Goal: Obtain resource: Download file/media

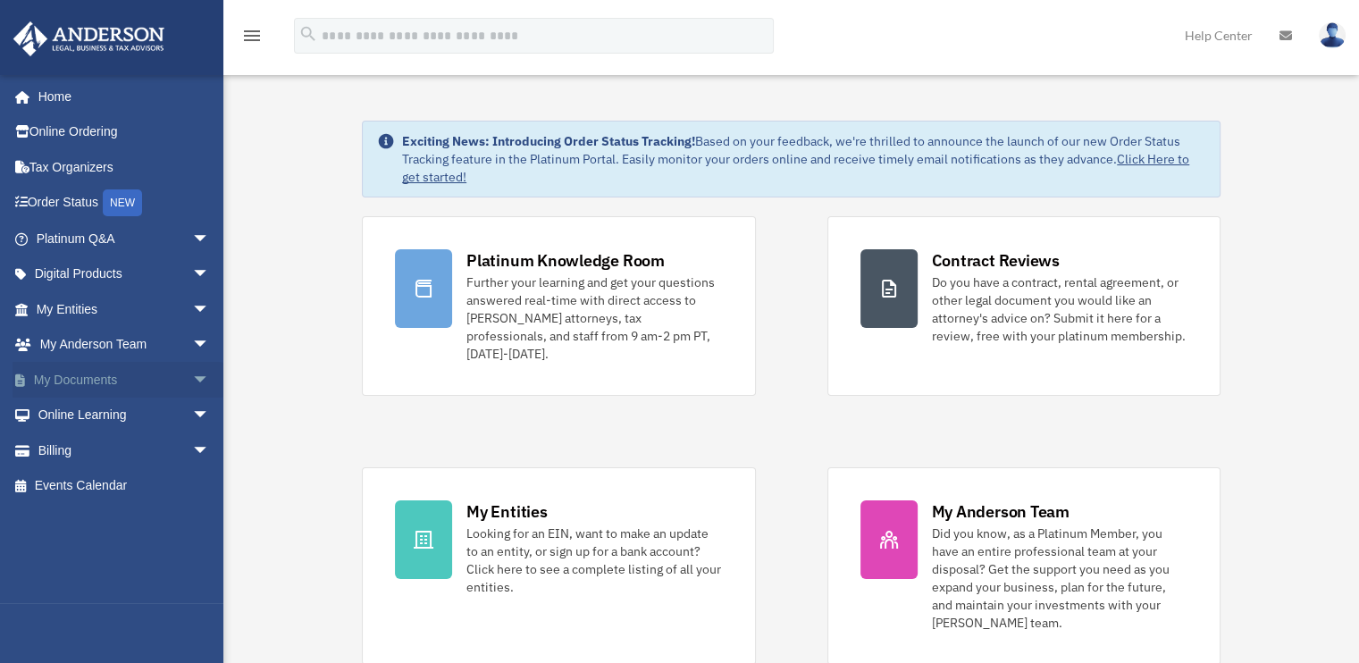
click at [193, 378] on span "arrow_drop_down" at bounding box center [210, 380] width 36 height 37
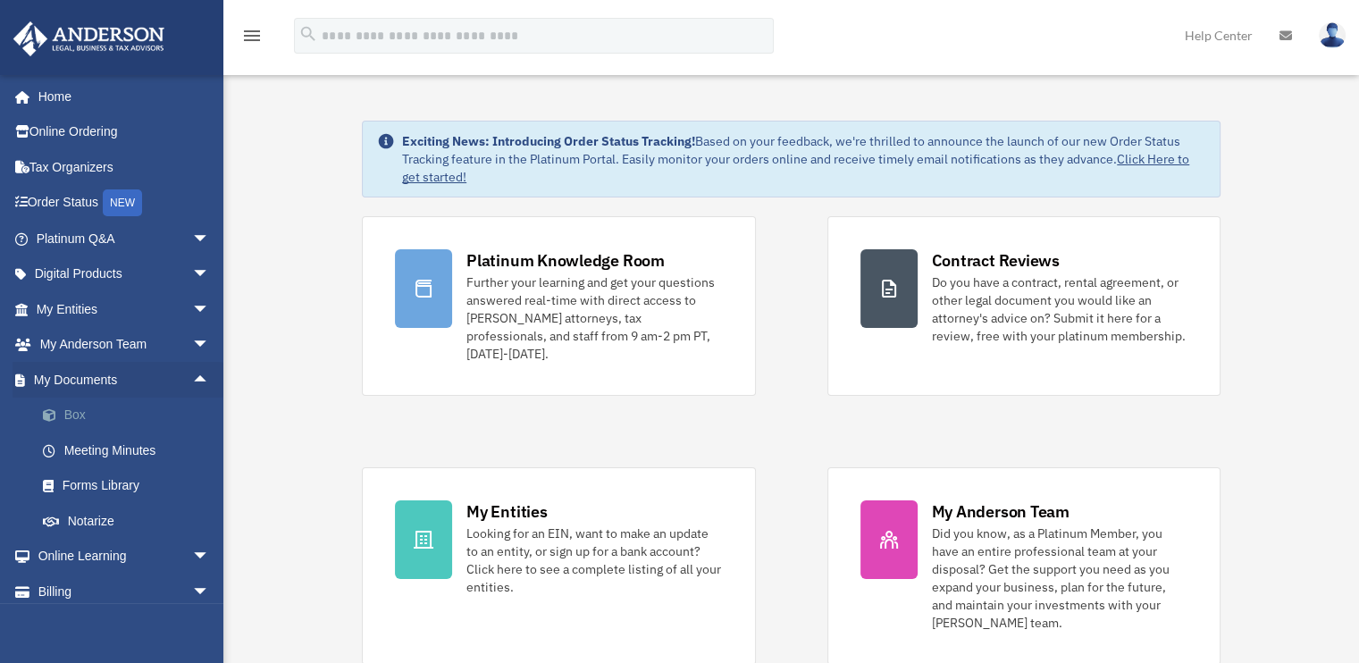
click at [113, 422] on link "Box" at bounding box center [131, 416] width 212 height 36
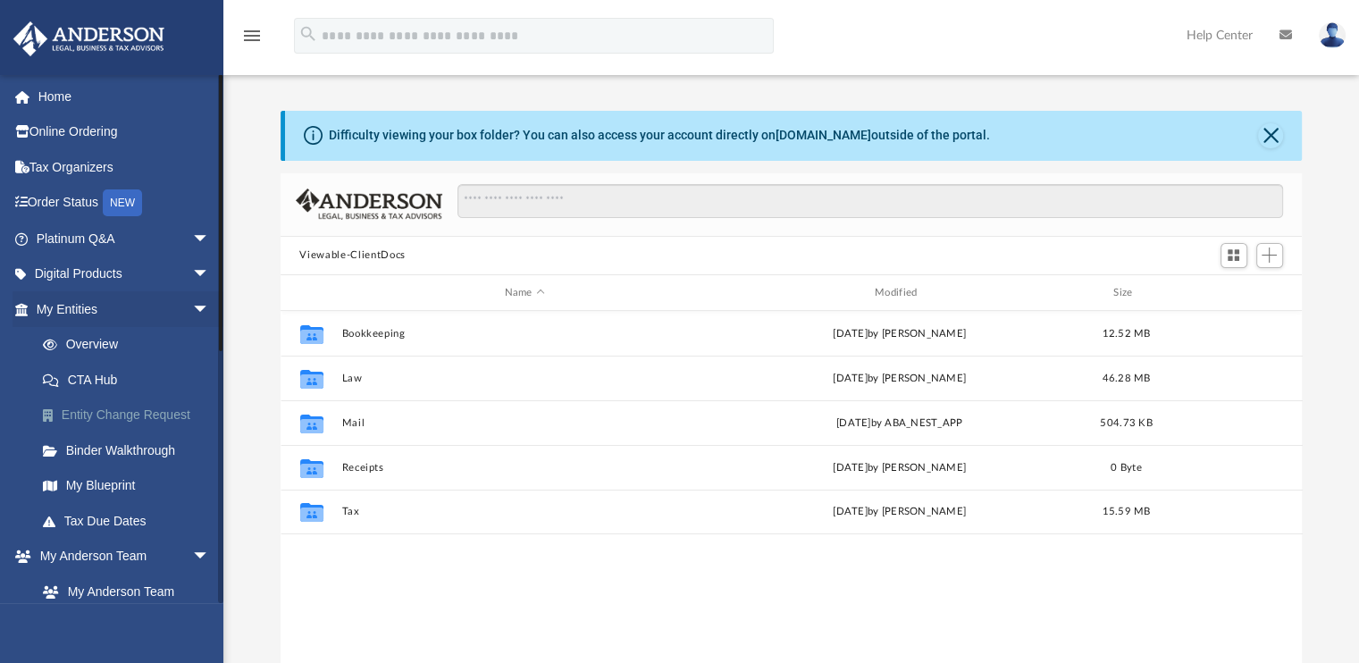
scroll to position [392, 1008]
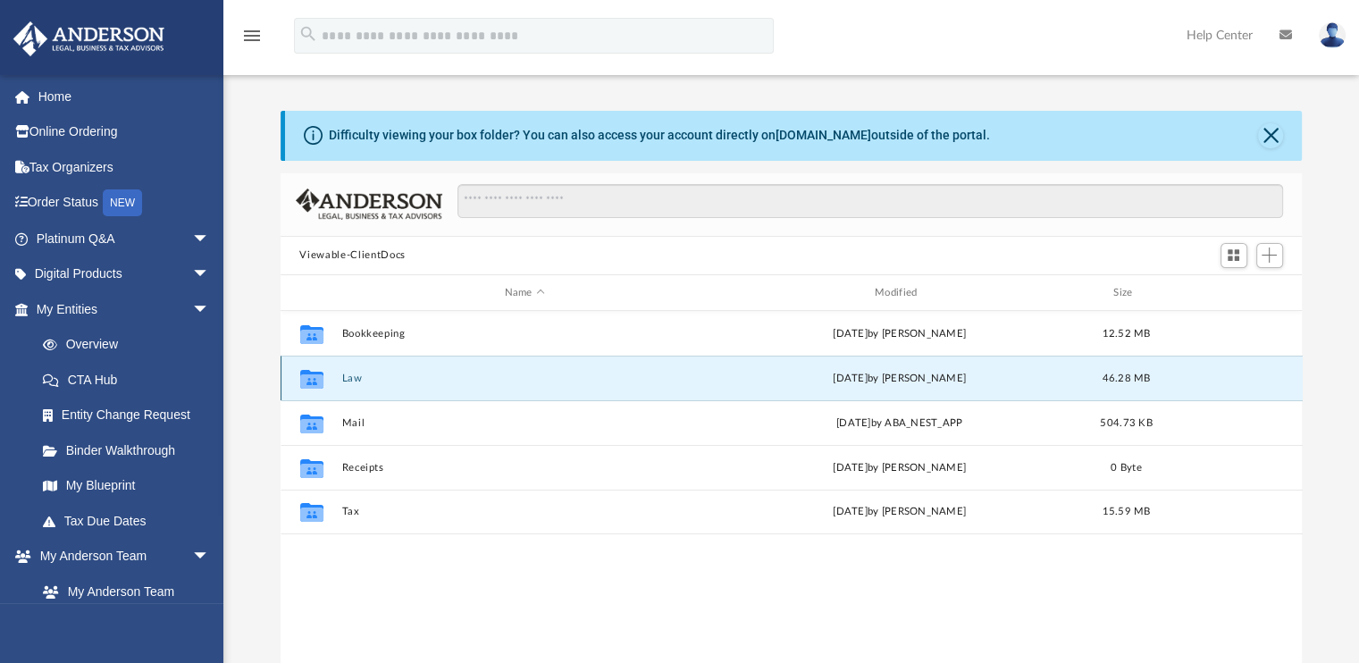
click at [357, 381] on button "Law" at bounding box center [524, 379] width 366 height 12
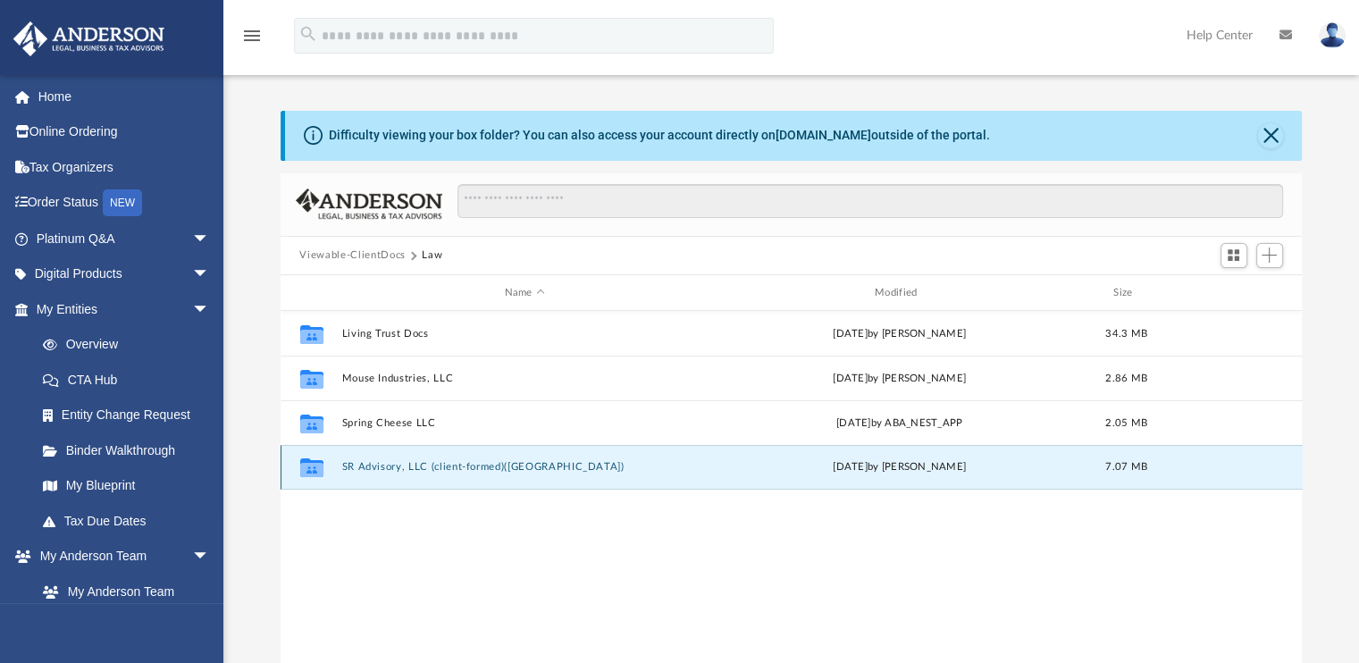
click at [374, 468] on button "SR Advisory, LLC (client-formed)(VA)" at bounding box center [524, 468] width 366 height 12
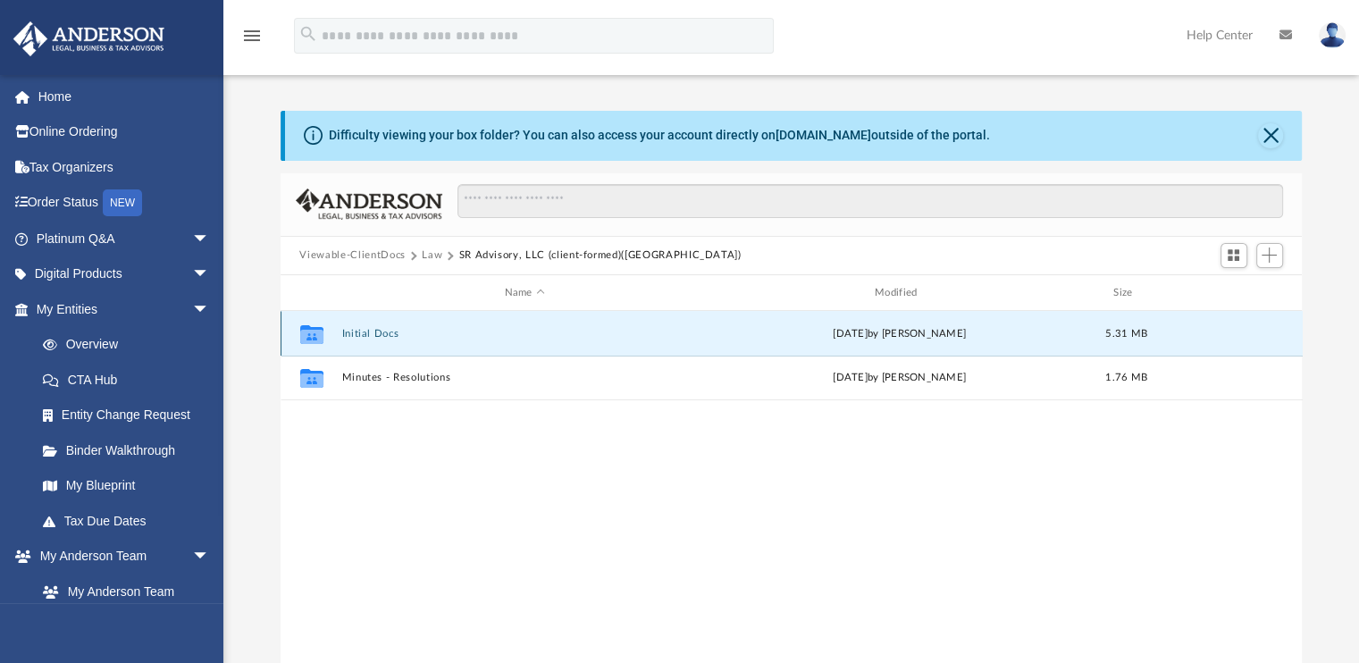
click at [361, 339] on button "Initial Docs" at bounding box center [524, 334] width 366 height 12
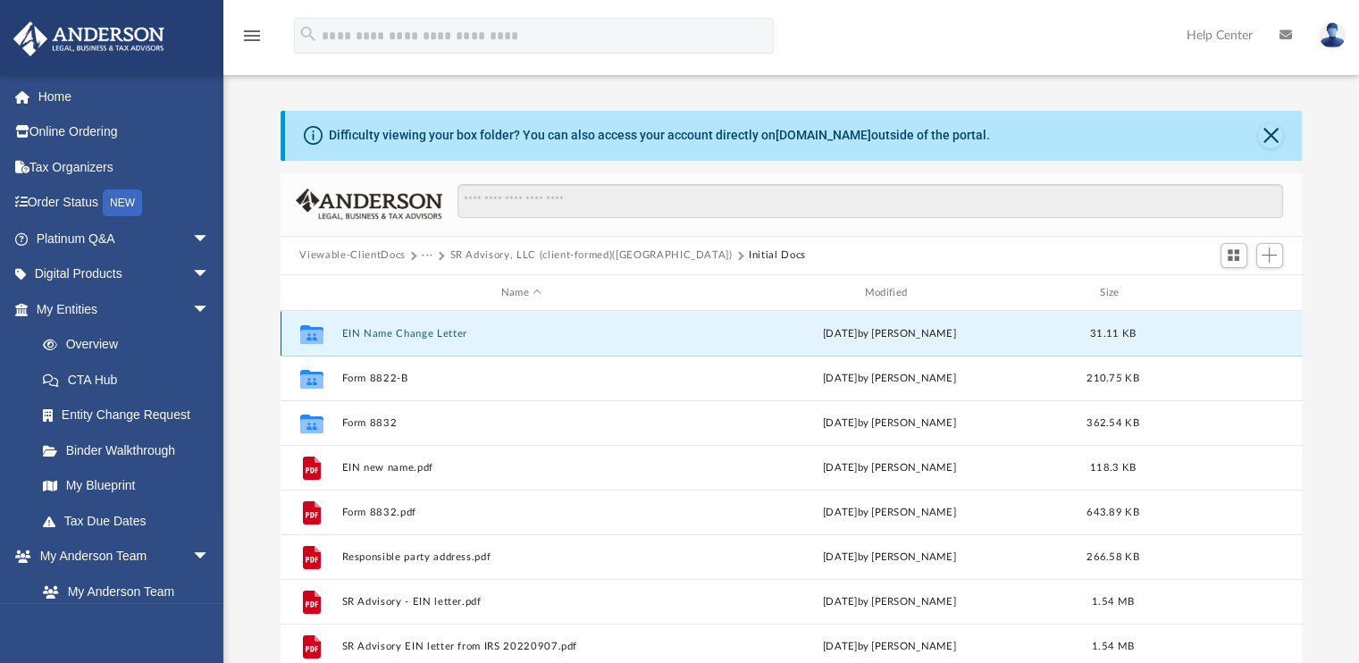
click at [433, 333] on button "EIN Name Change Letter" at bounding box center [521, 334] width 360 height 12
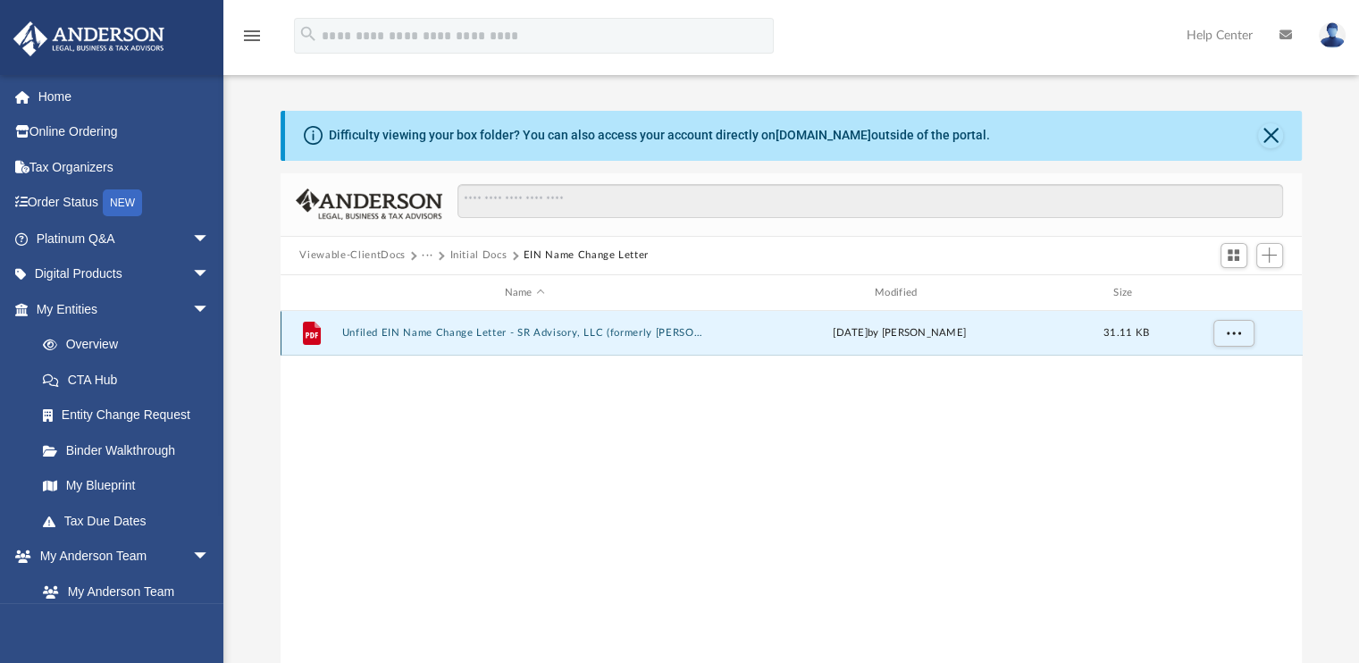
click at [584, 335] on button "Unfiled EIN Name Change Letter - SR Advisory, LLC (formerly Sarah Reiter).pdf" at bounding box center [524, 334] width 366 height 12
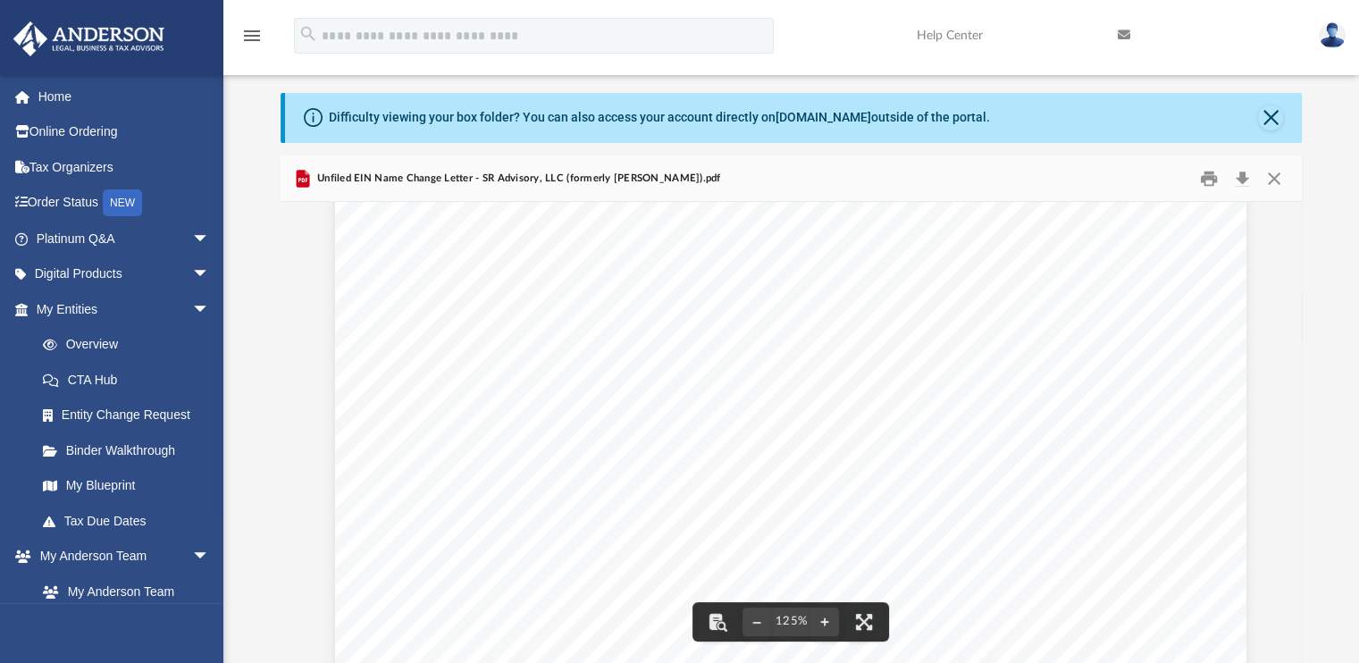
scroll to position [0, 0]
click at [1214, 177] on button "Print" at bounding box center [1209, 178] width 36 height 28
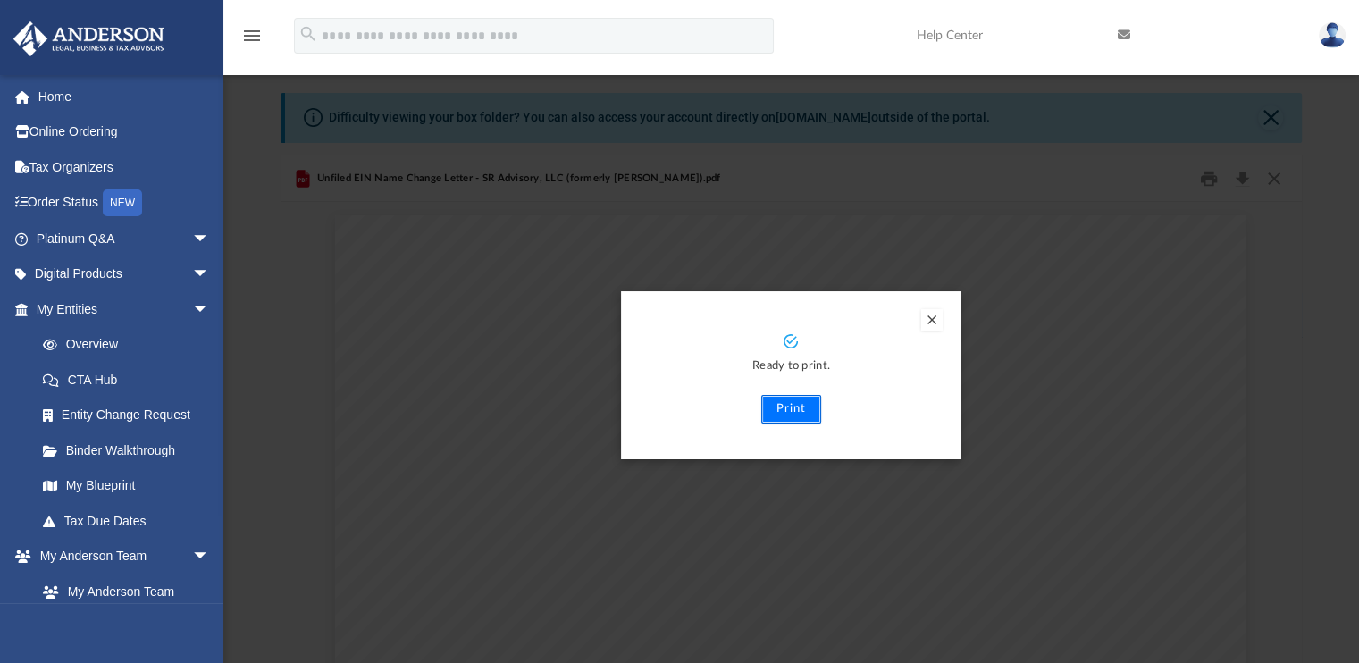
click at [810, 407] on button "Print" at bounding box center [791, 409] width 60 height 29
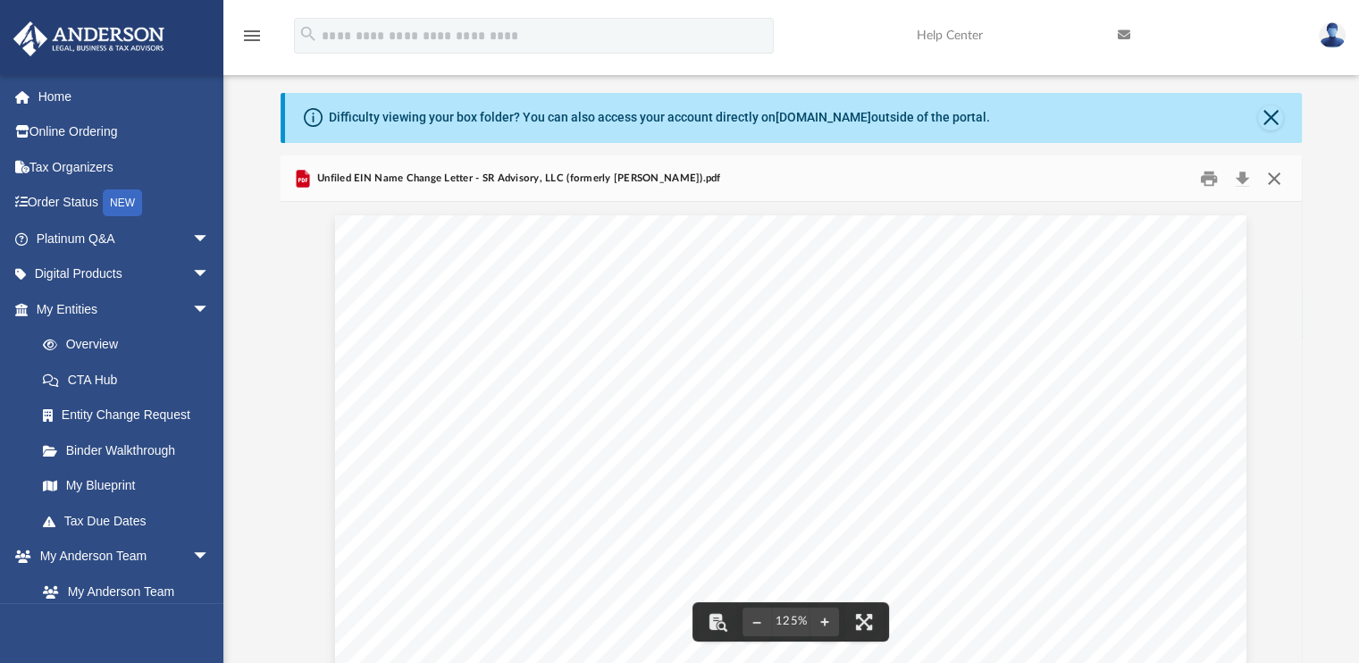
click at [1271, 184] on button "Close" at bounding box center [1274, 178] width 32 height 28
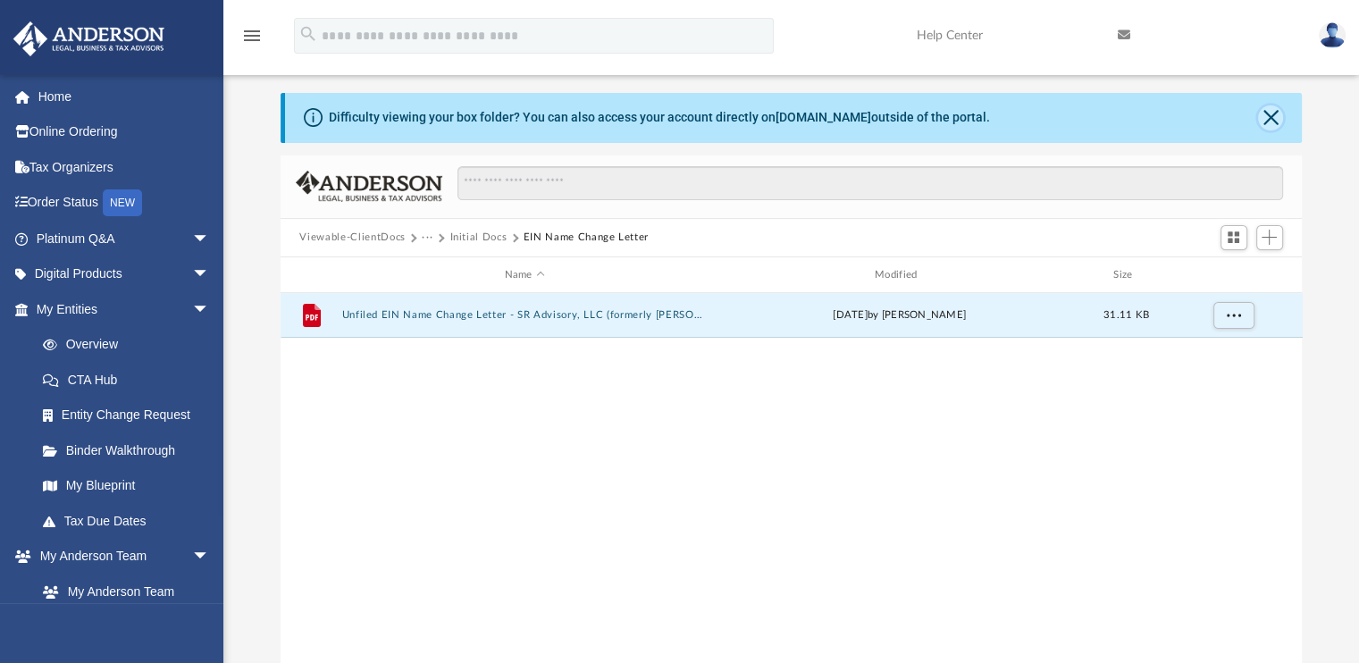
click at [1267, 121] on button "Close" at bounding box center [1270, 117] width 25 height 25
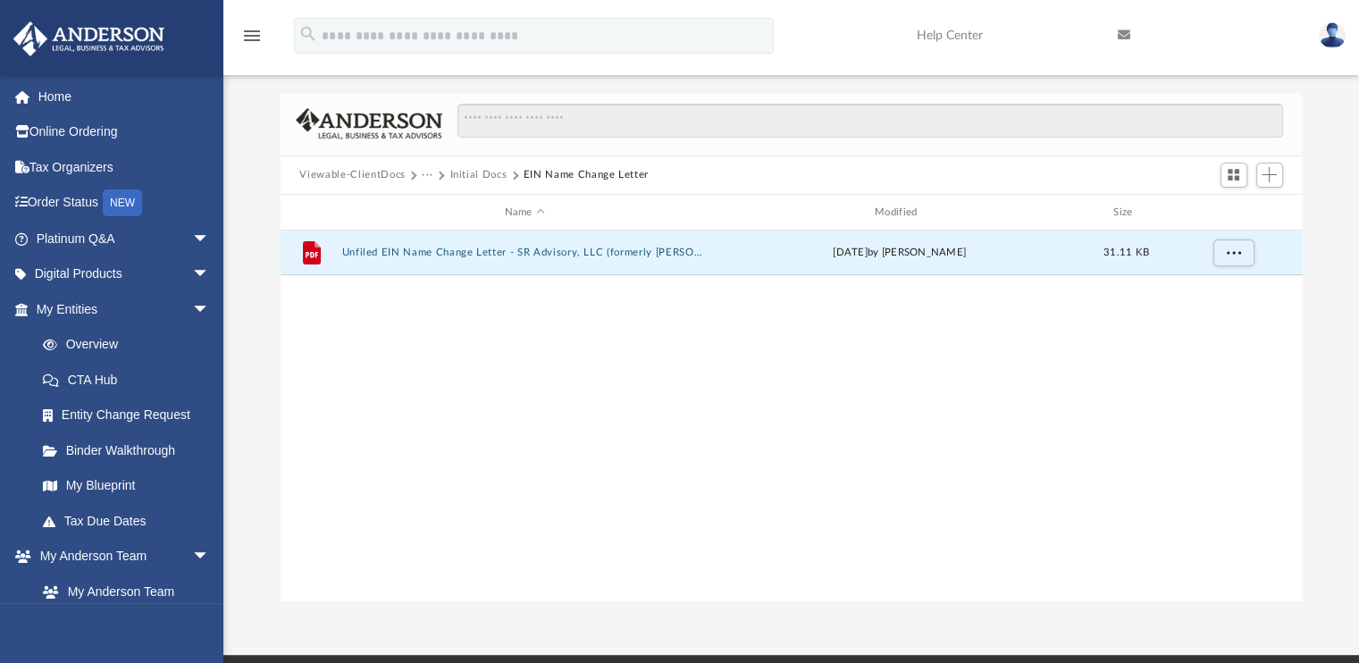
click at [486, 179] on button "Initial Docs" at bounding box center [477, 175] width 57 height 16
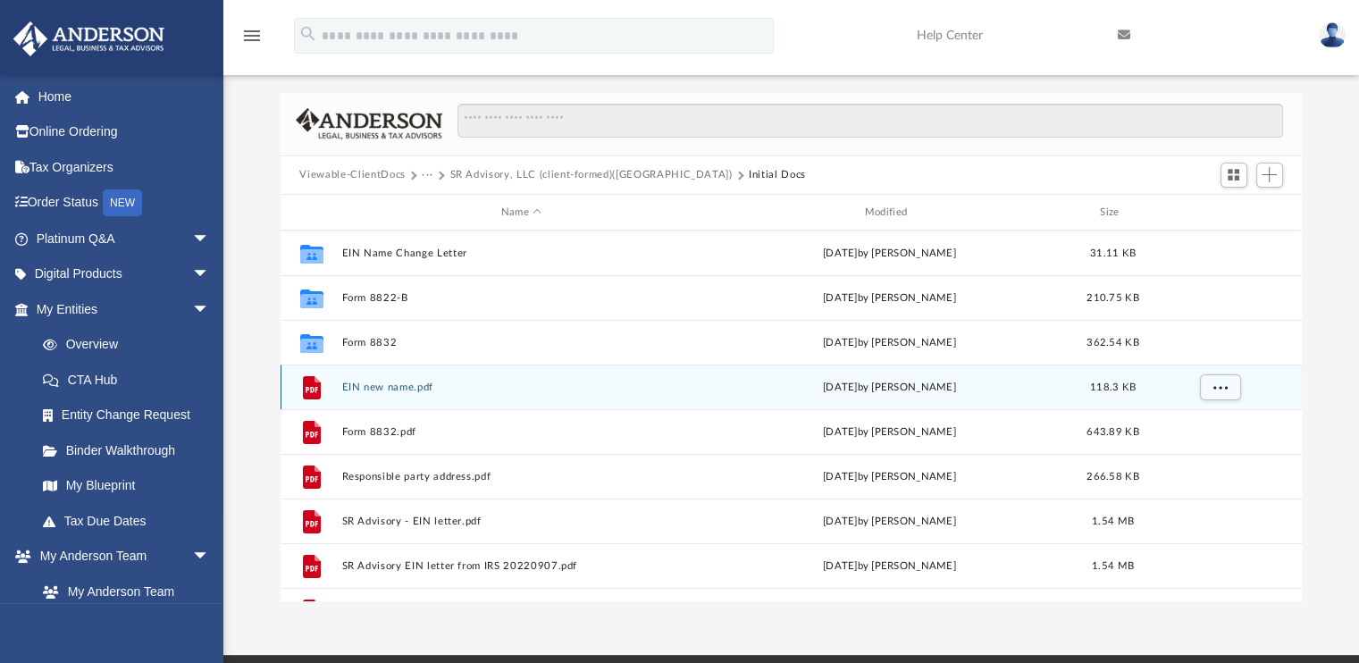
click at [404, 389] on button "EIN new name.pdf" at bounding box center [521, 388] width 360 height 12
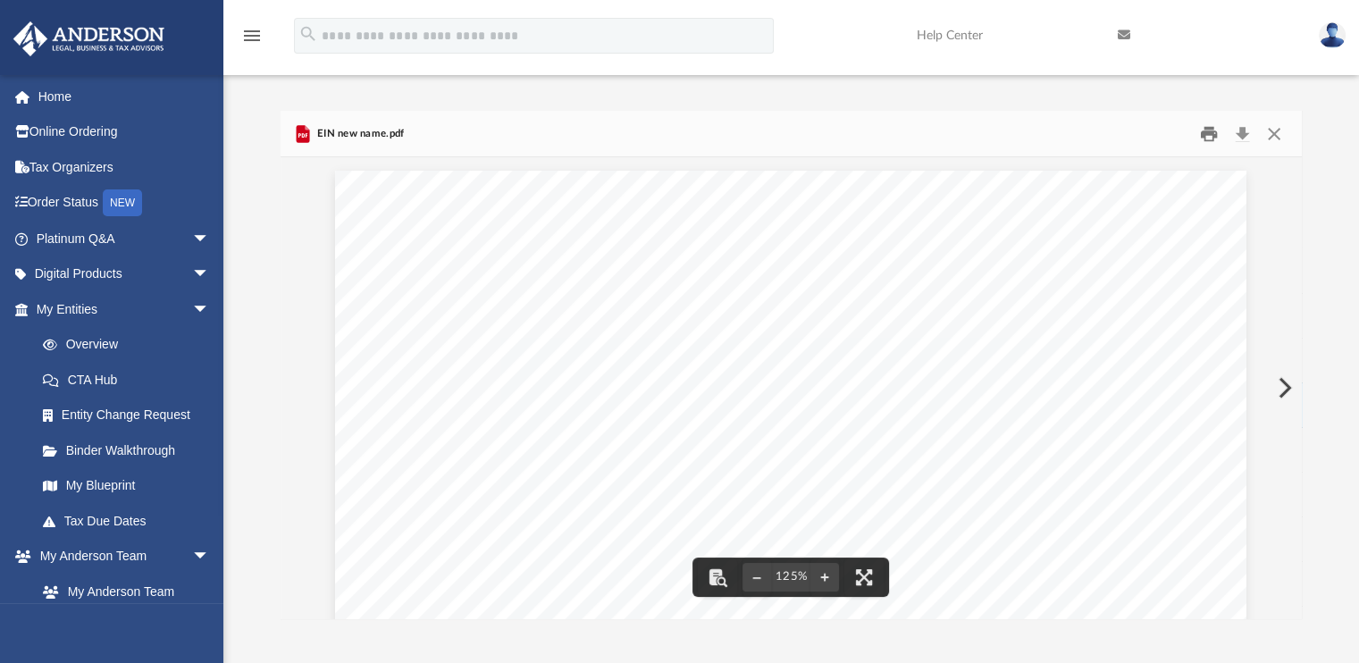
click at [1206, 136] on button "Print" at bounding box center [1209, 134] width 36 height 28
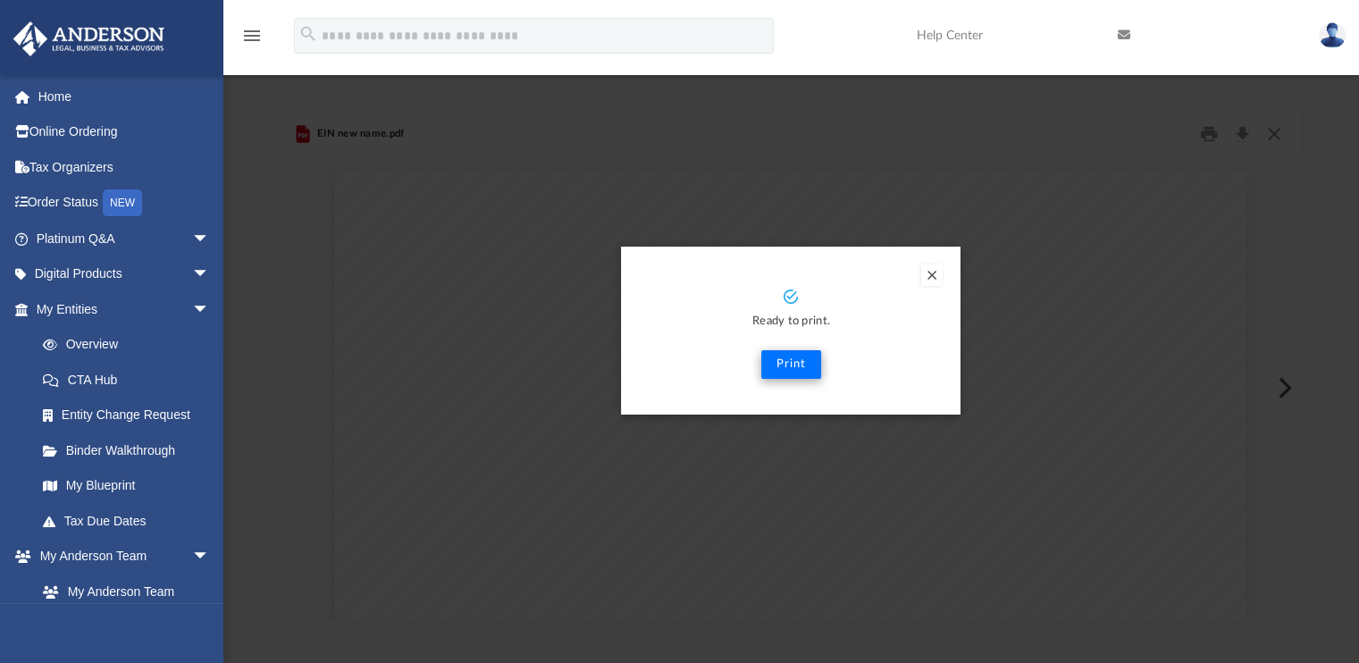
click at [784, 378] on div "Ready to print. Print" at bounding box center [791, 331] width 340 height 168
click at [787, 366] on button "Print" at bounding box center [791, 364] width 60 height 29
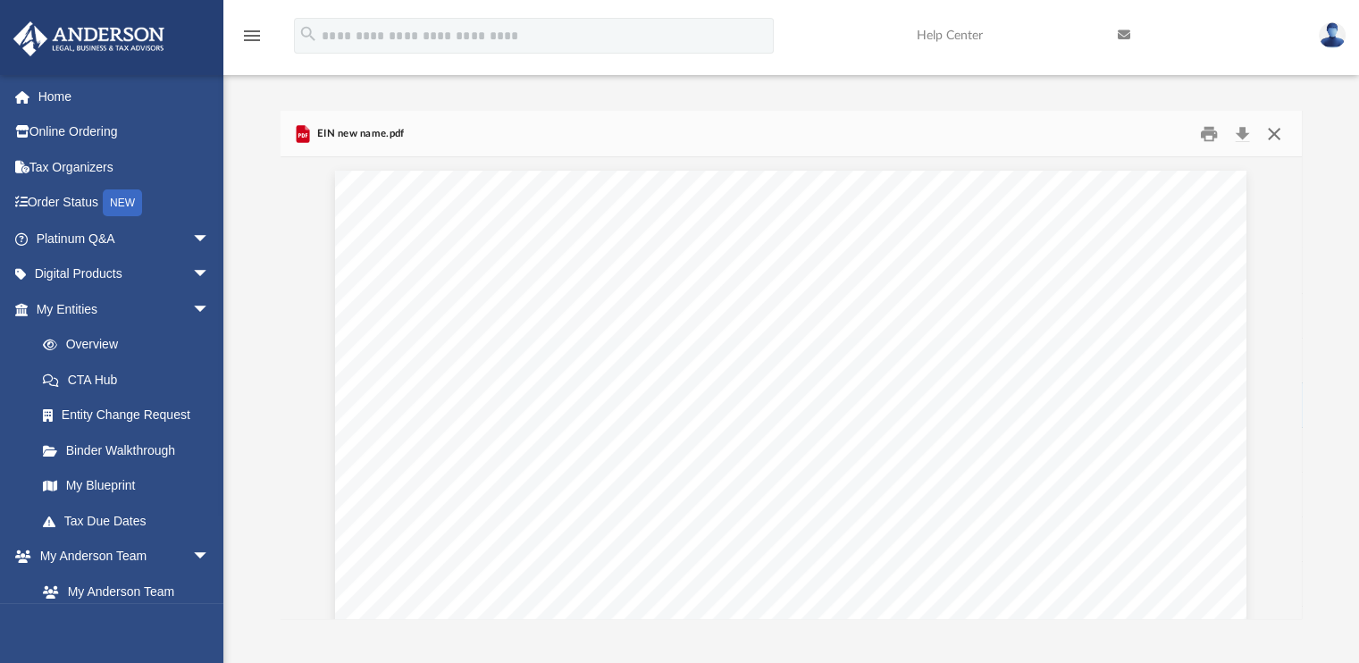
click at [1281, 135] on button "Close" at bounding box center [1274, 134] width 32 height 28
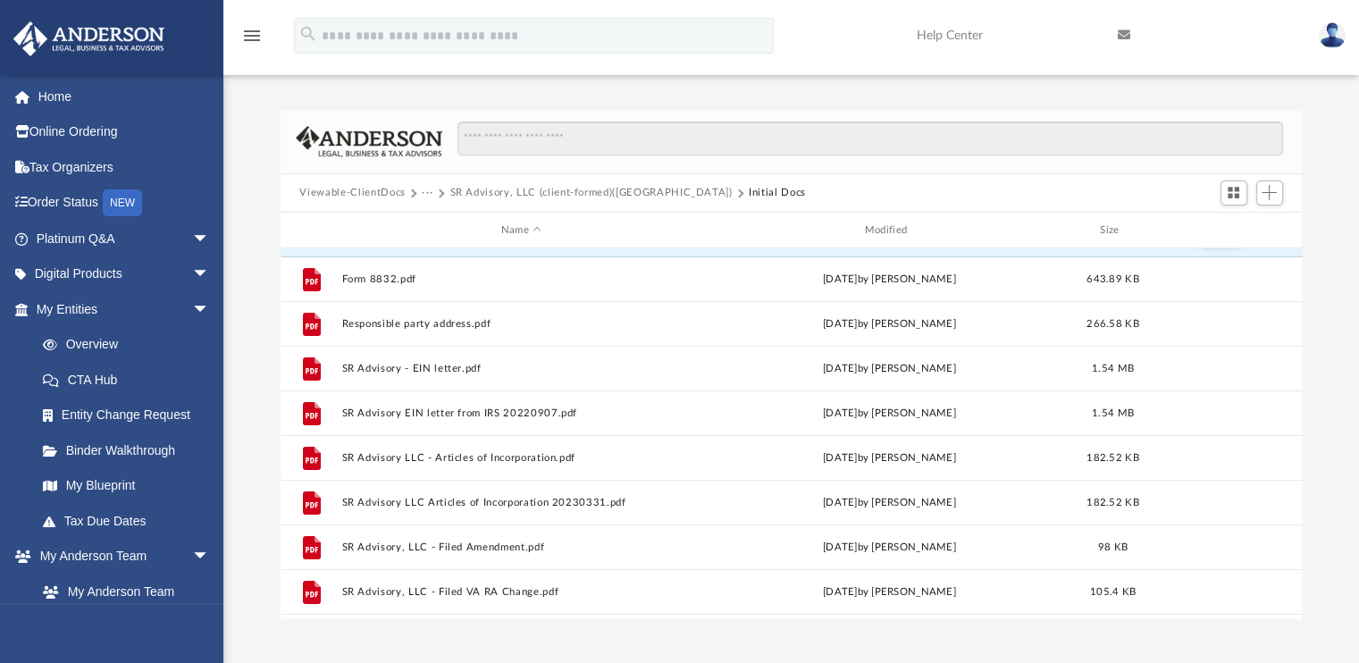
scroll to position [179, 0]
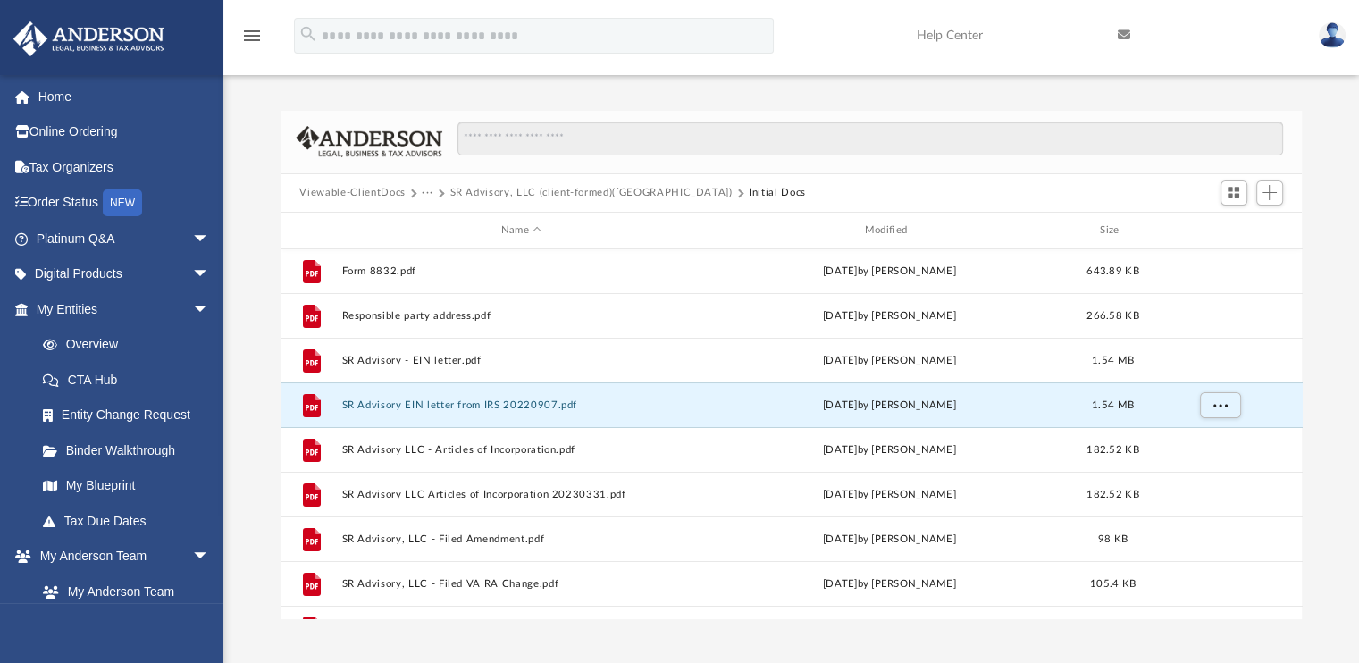
click at [459, 406] on button "SR Advisory EIN letter from IRS 20220907.pdf" at bounding box center [521, 405] width 360 height 12
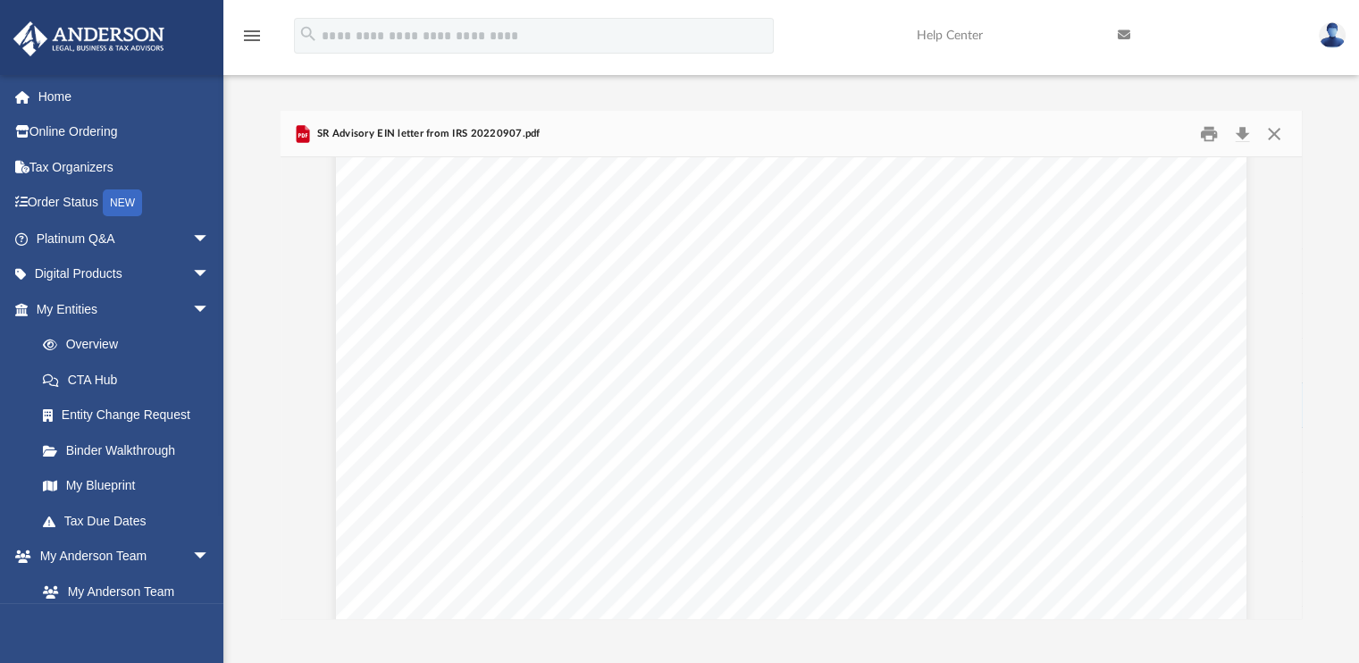
scroll to position [1951, 0]
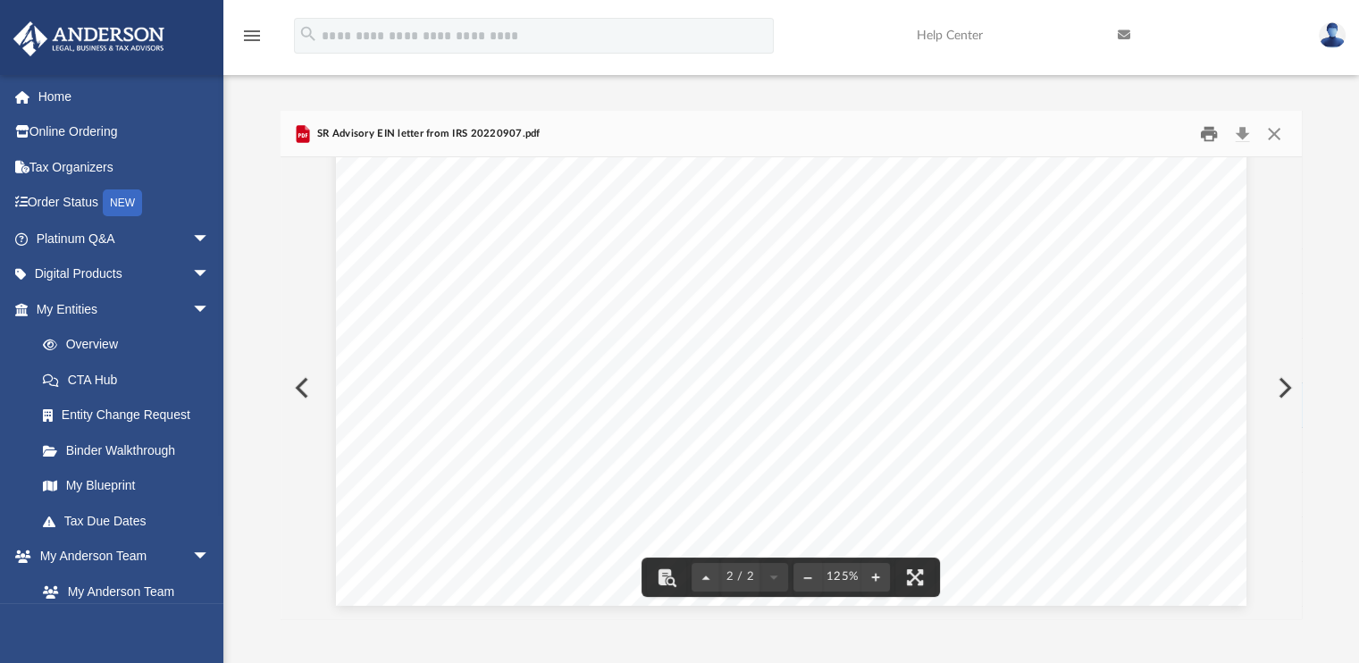
click at [1195, 137] on button "Print" at bounding box center [1209, 134] width 36 height 28
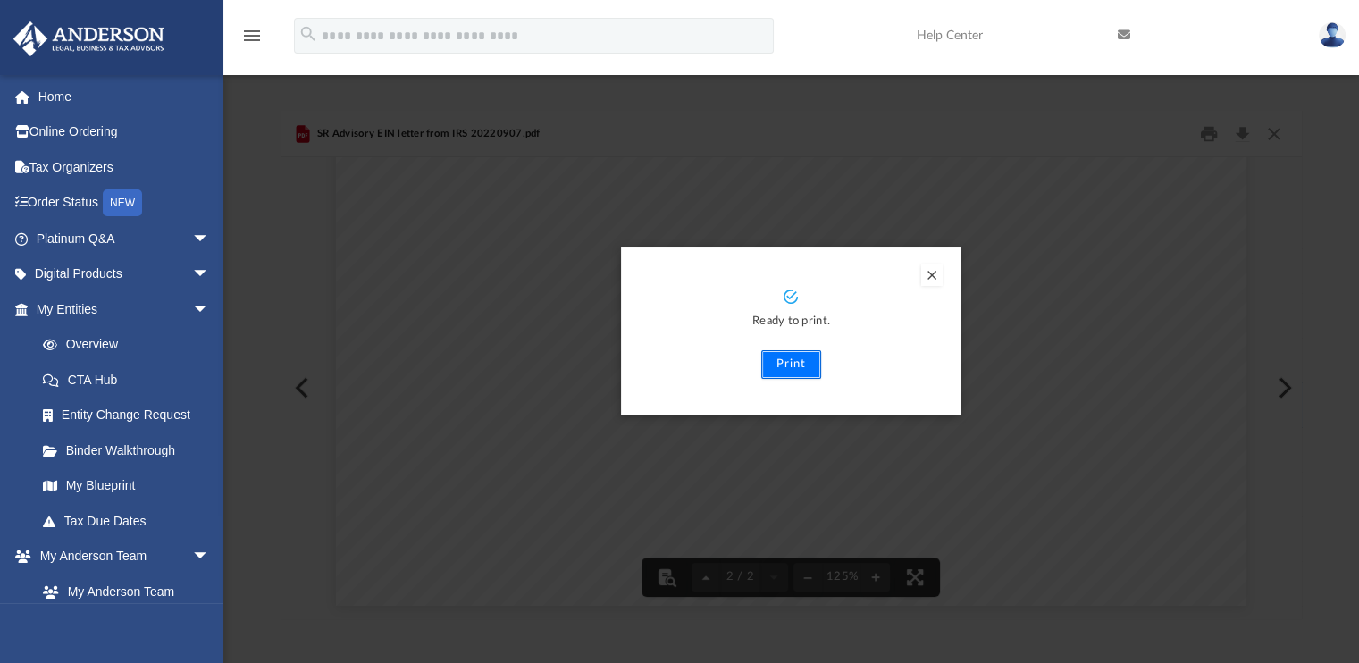
click at [794, 368] on button "Print" at bounding box center [791, 364] width 60 height 29
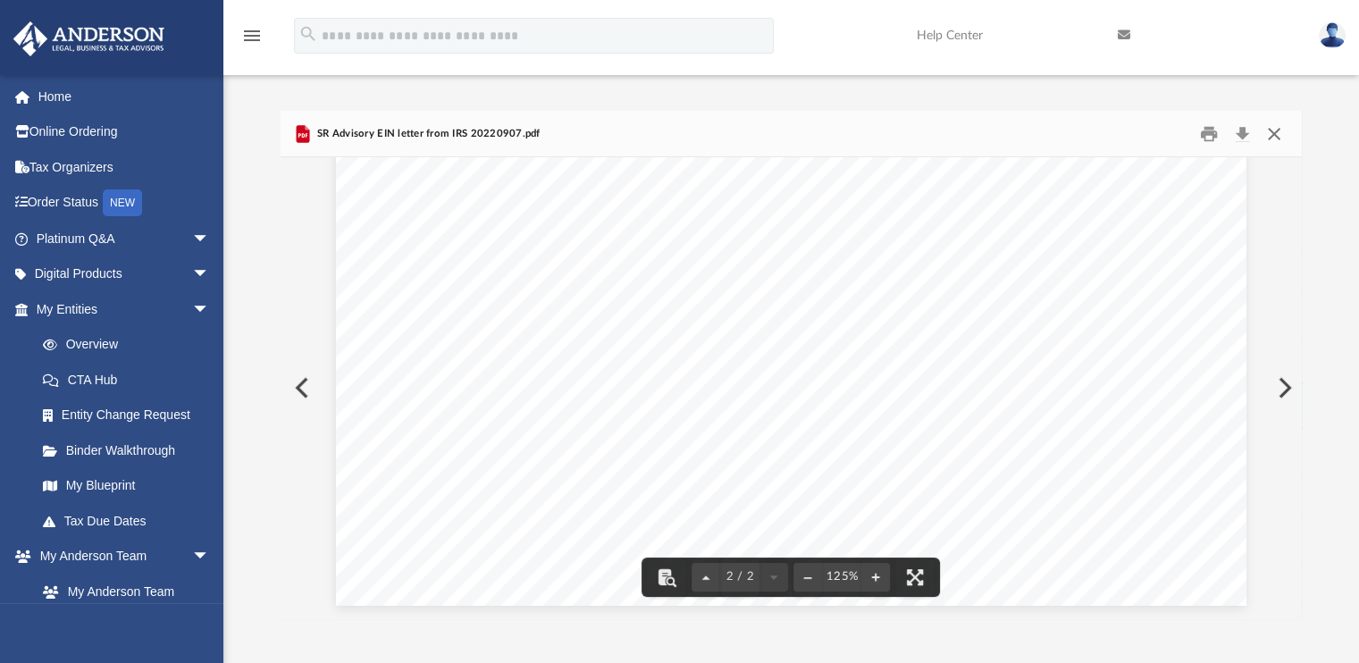
click at [1278, 142] on button "Close" at bounding box center [1274, 134] width 32 height 28
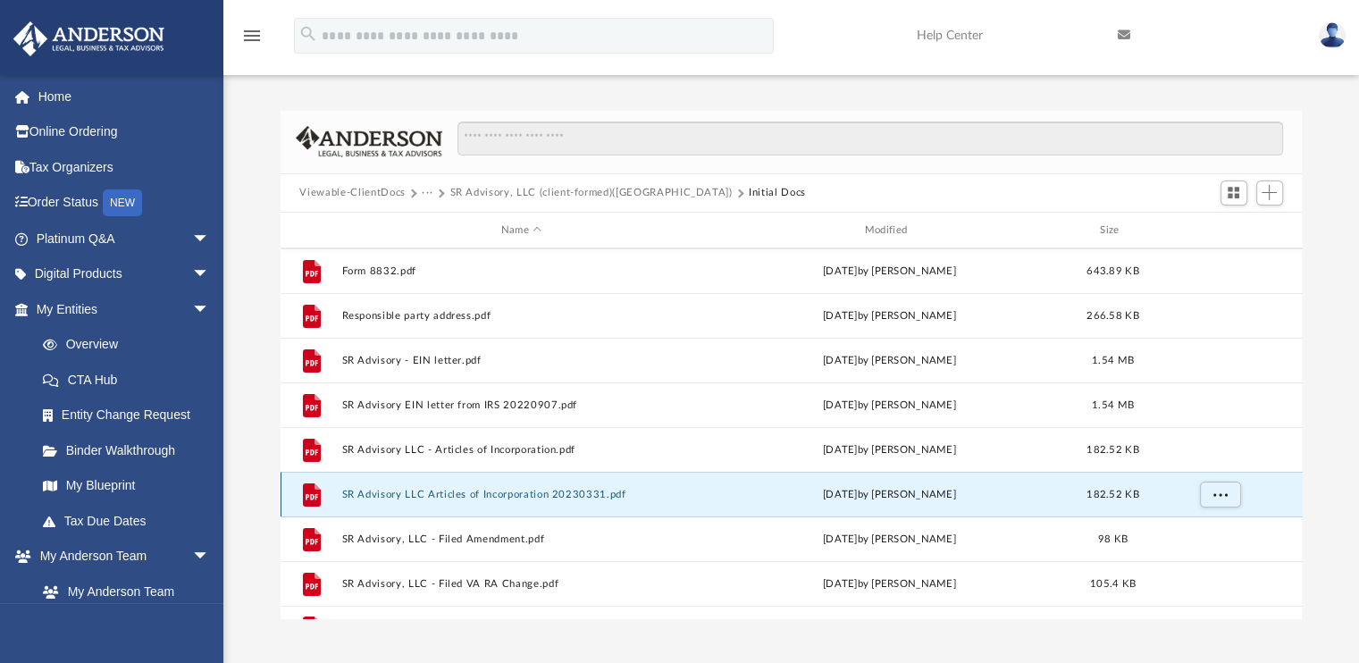
click at [486, 496] on button "SR Advisory LLC Articles of Incorporation 20230331.pdf" at bounding box center [521, 495] width 360 height 12
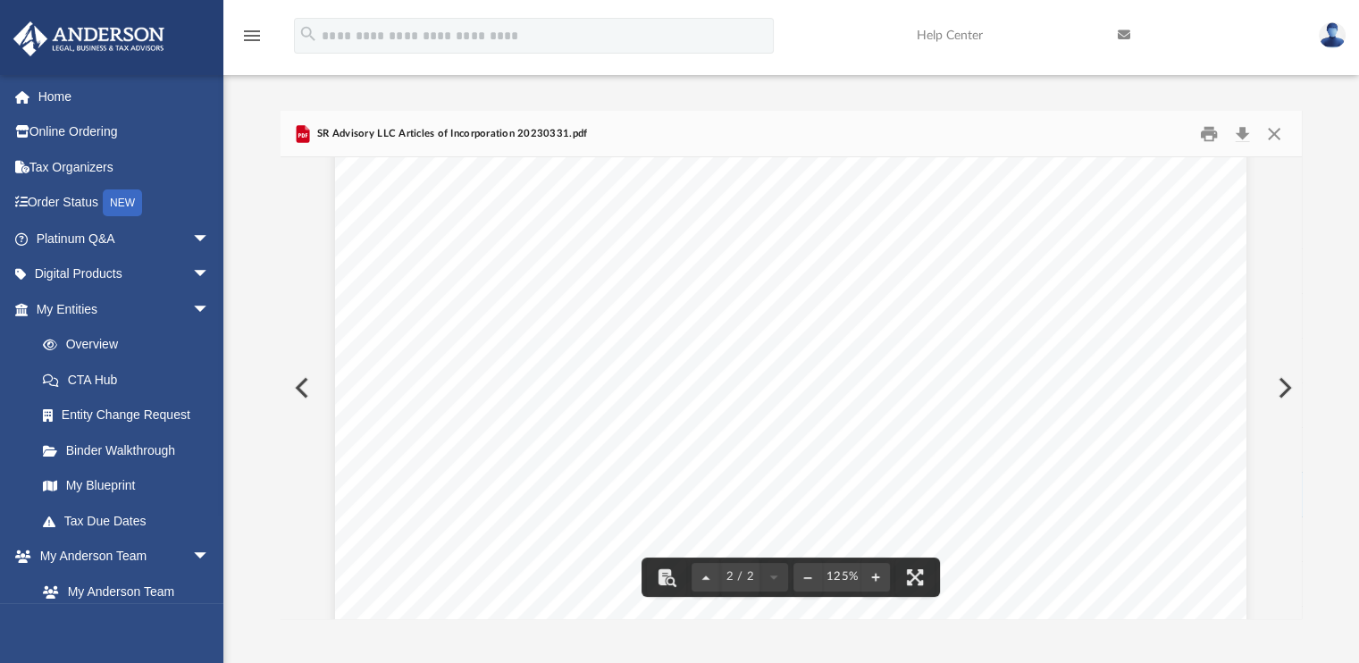
scroll to position [1698, 0]
click at [1208, 132] on button "Print" at bounding box center [1209, 134] width 36 height 28
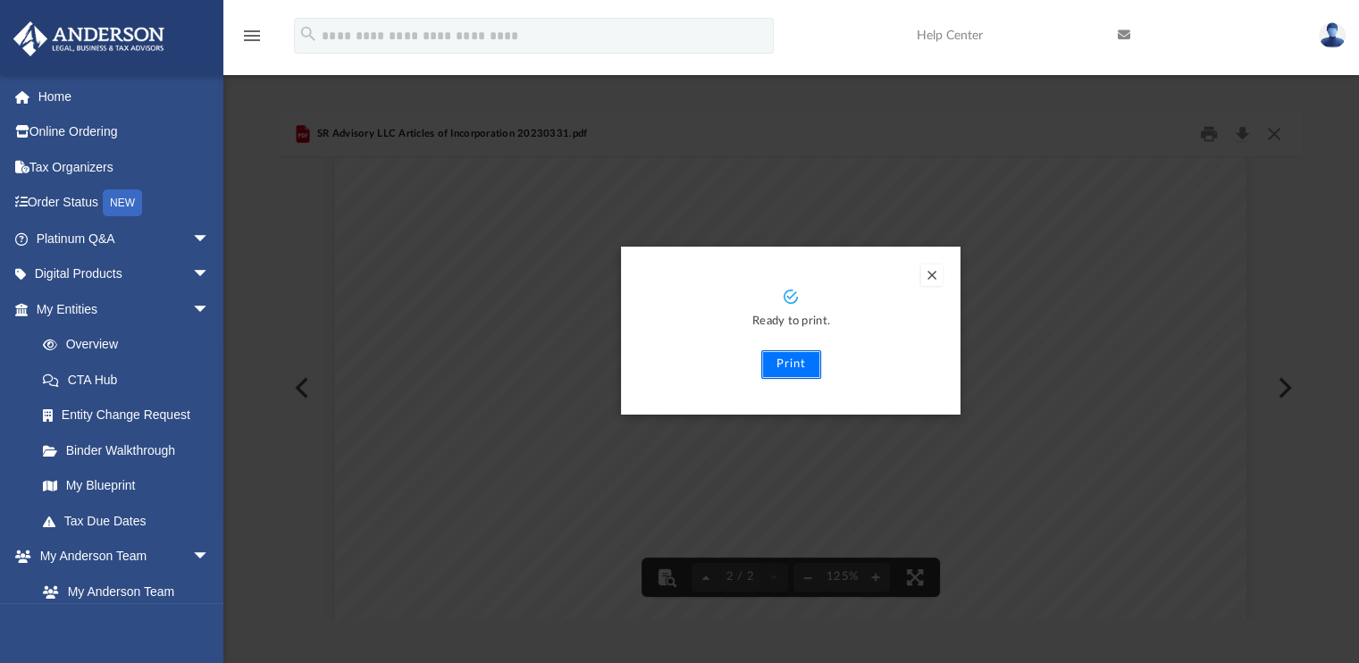
click at [797, 366] on button "Print" at bounding box center [791, 364] width 60 height 29
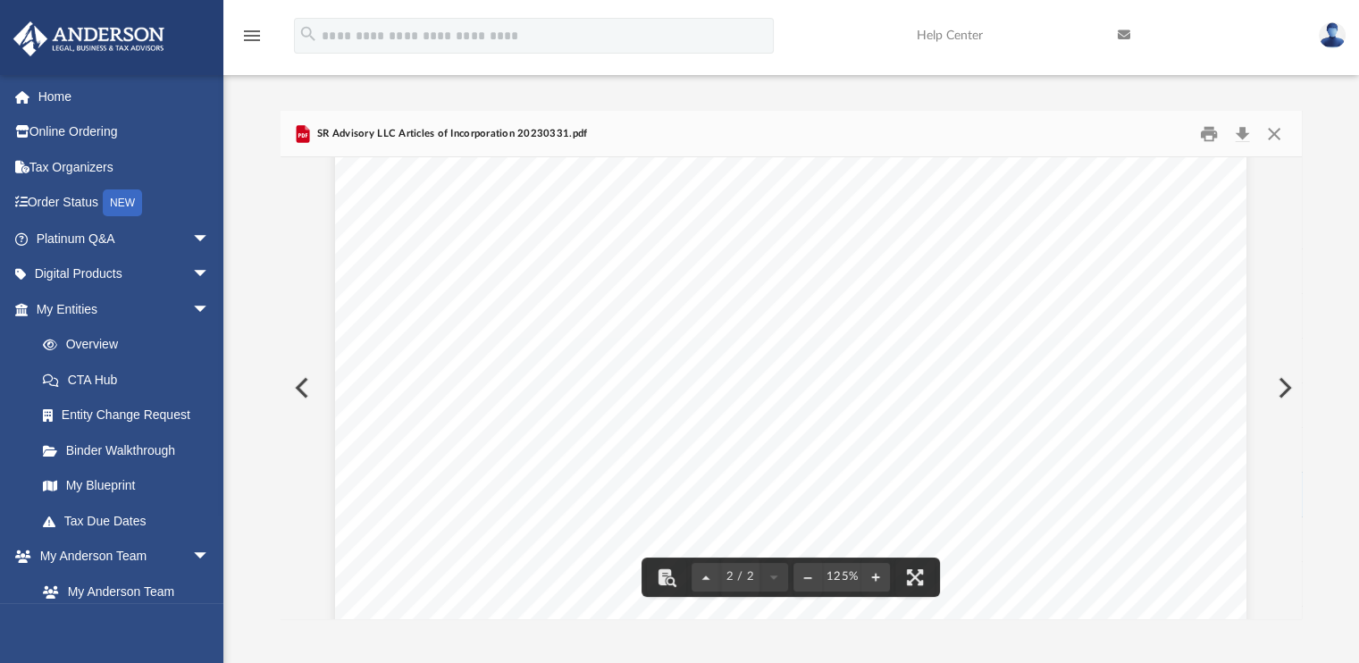
scroll to position [1251, 0]
click at [1273, 138] on button "Close" at bounding box center [1274, 134] width 32 height 28
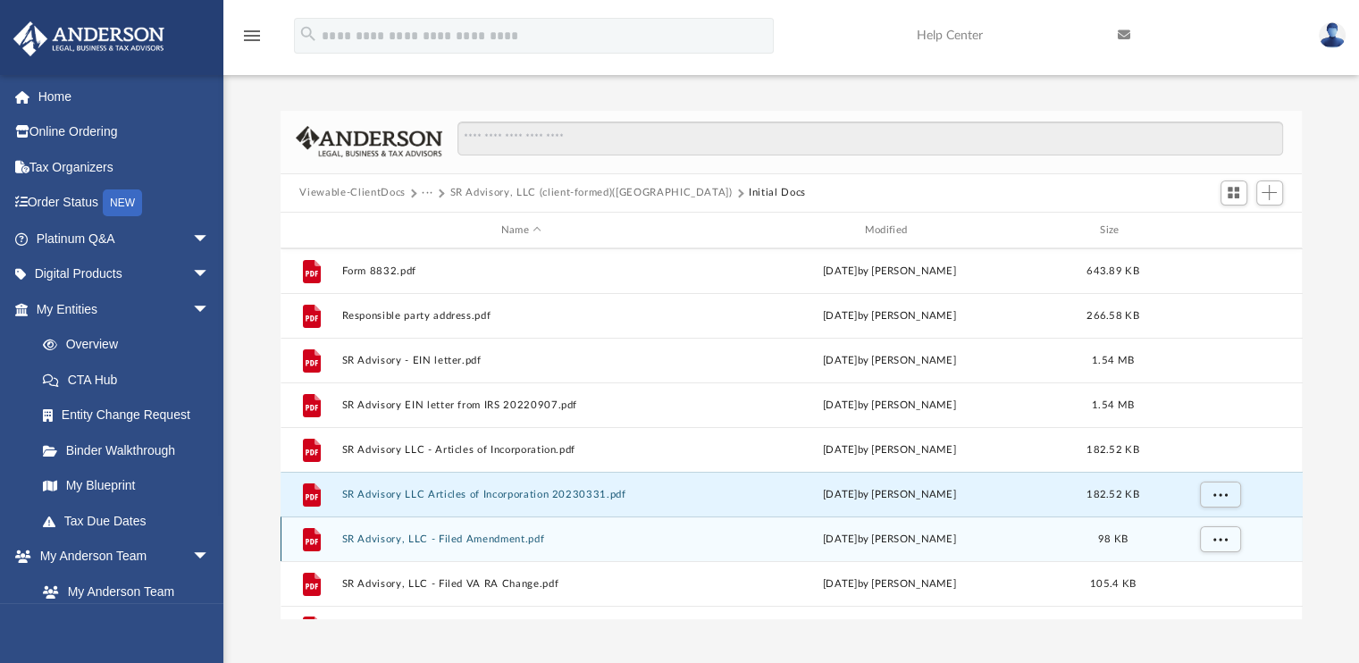
click at [508, 536] on button "SR Advisory, LLC - Filed Amendment.pdf" at bounding box center [521, 539] width 360 height 12
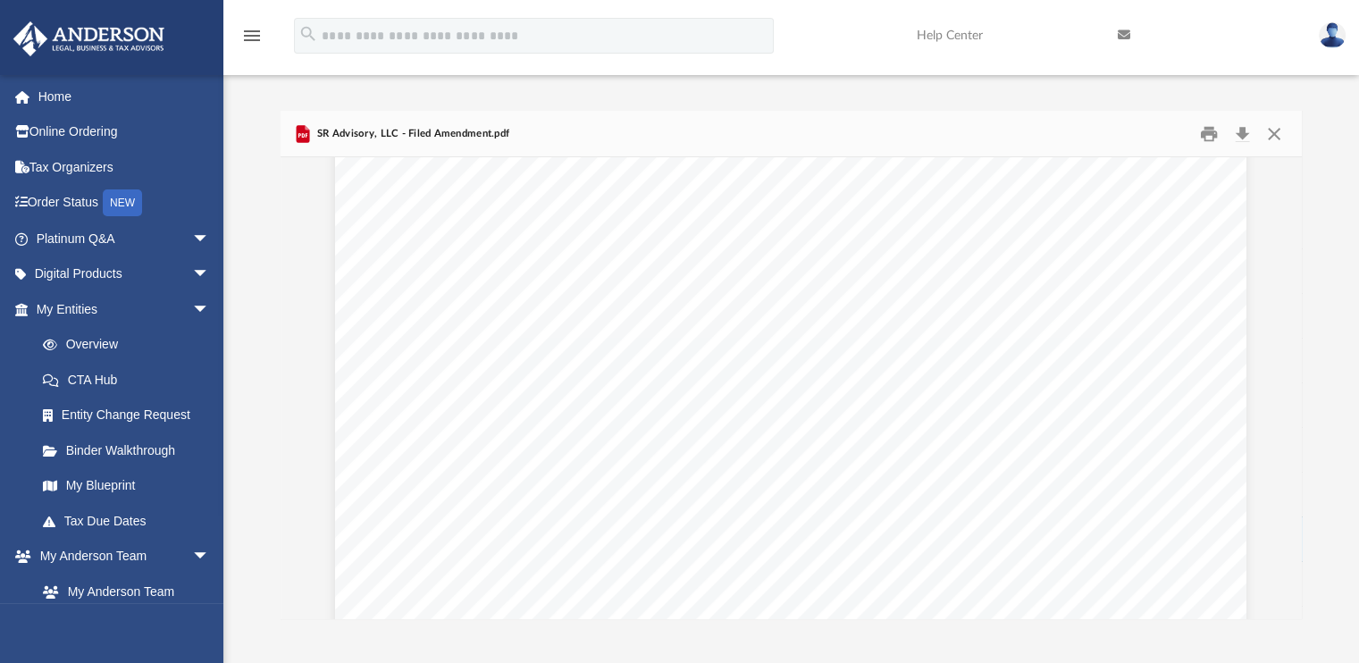
scroll to position [0, 0]
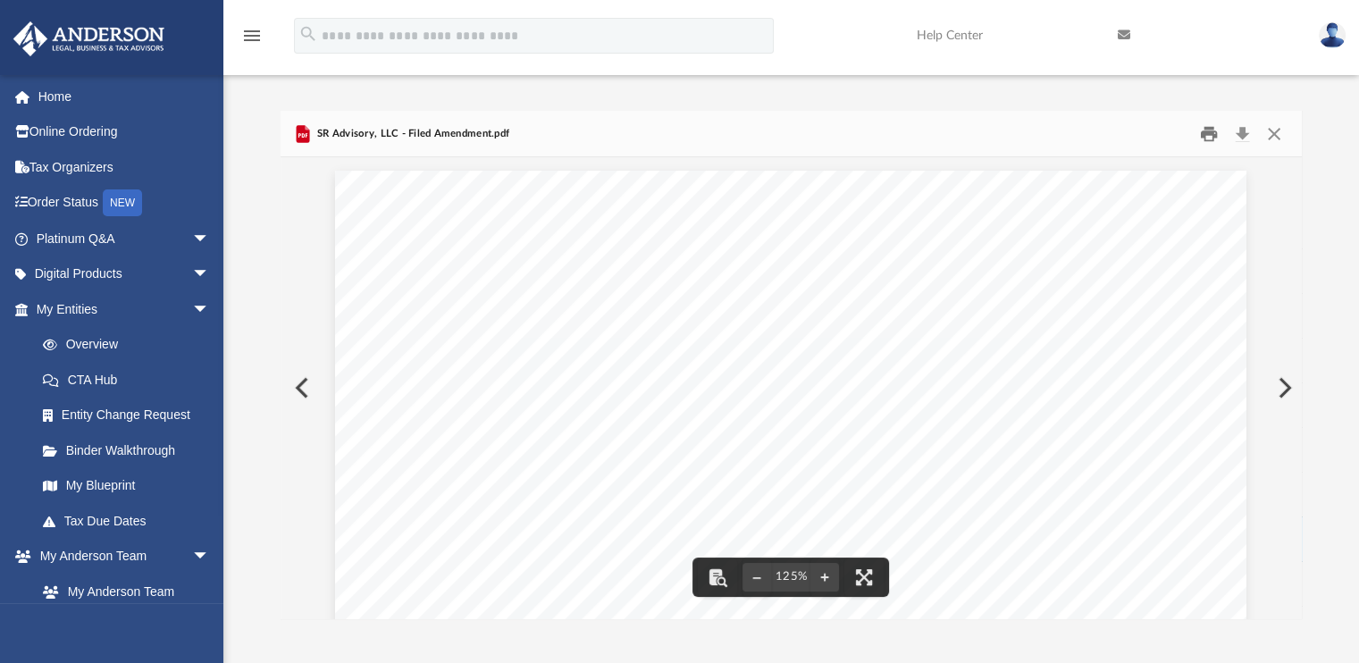
click at [1203, 138] on button "Print" at bounding box center [1209, 134] width 36 height 28
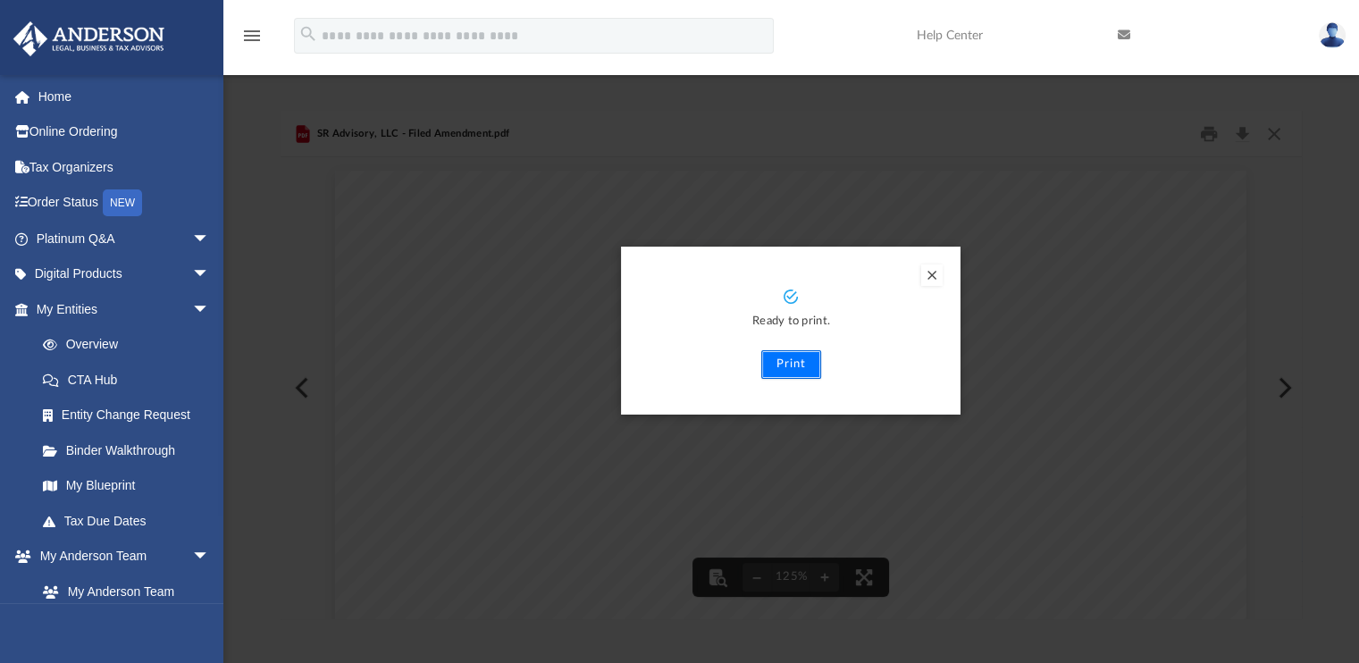
click at [778, 374] on button "Print" at bounding box center [791, 364] width 60 height 29
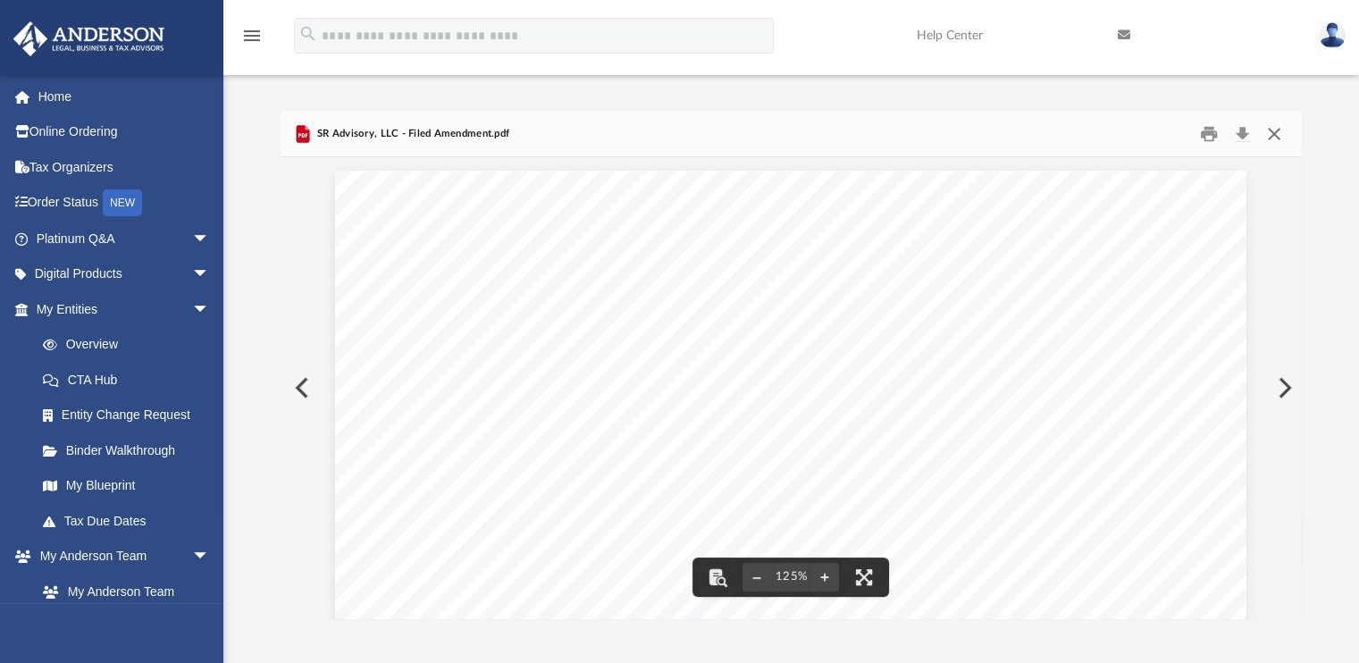
click at [1277, 141] on button "Close" at bounding box center [1274, 134] width 32 height 28
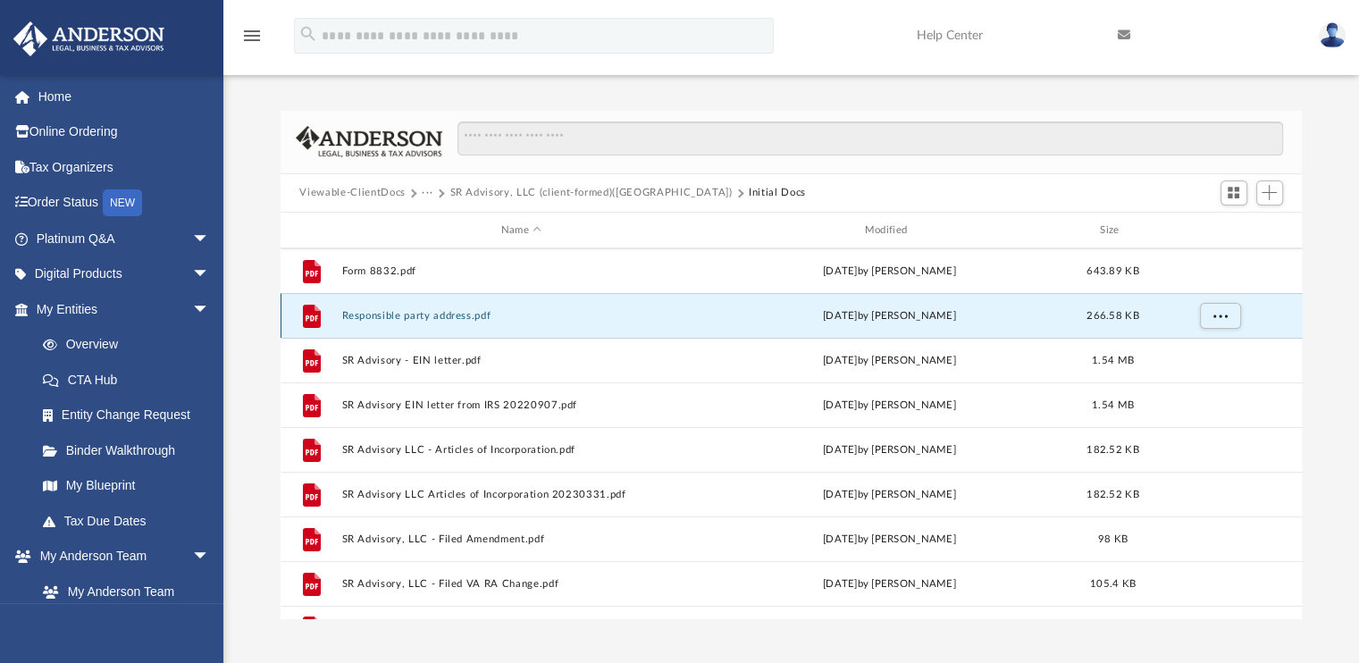
click at [382, 314] on button "Responsible party address.pdf" at bounding box center [521, 316] width 360 height 12
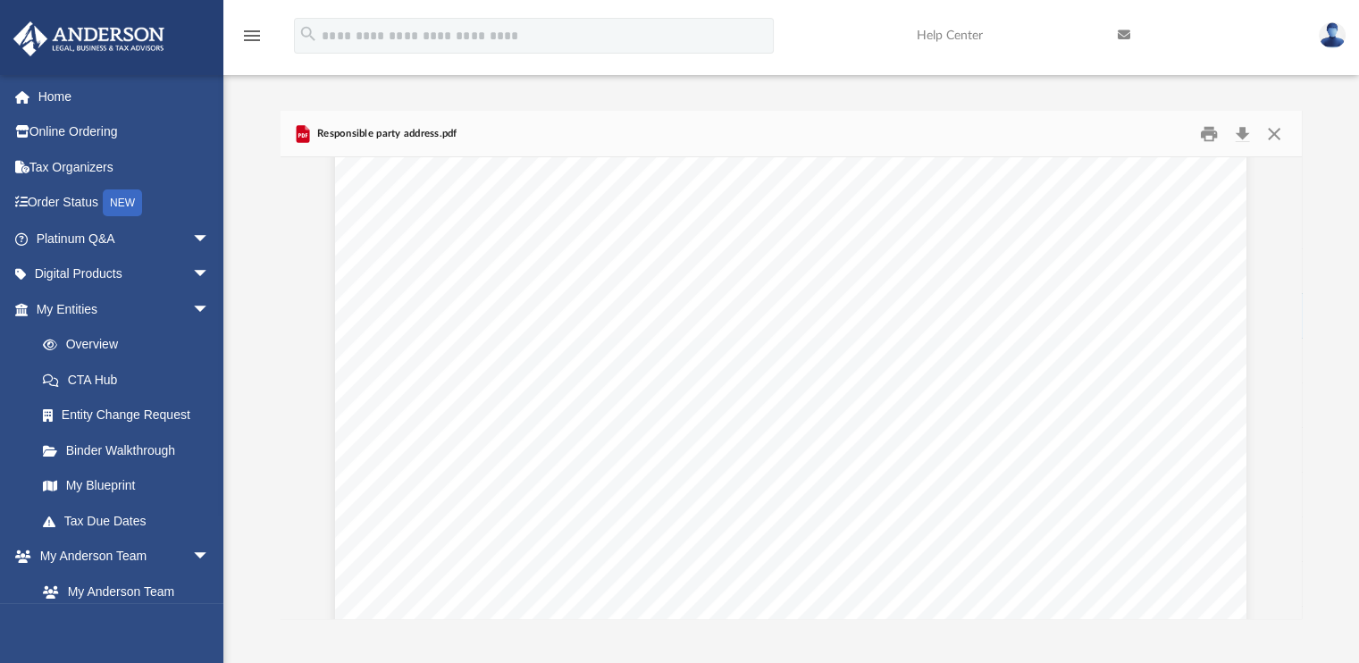
scroll to position [447, 0]
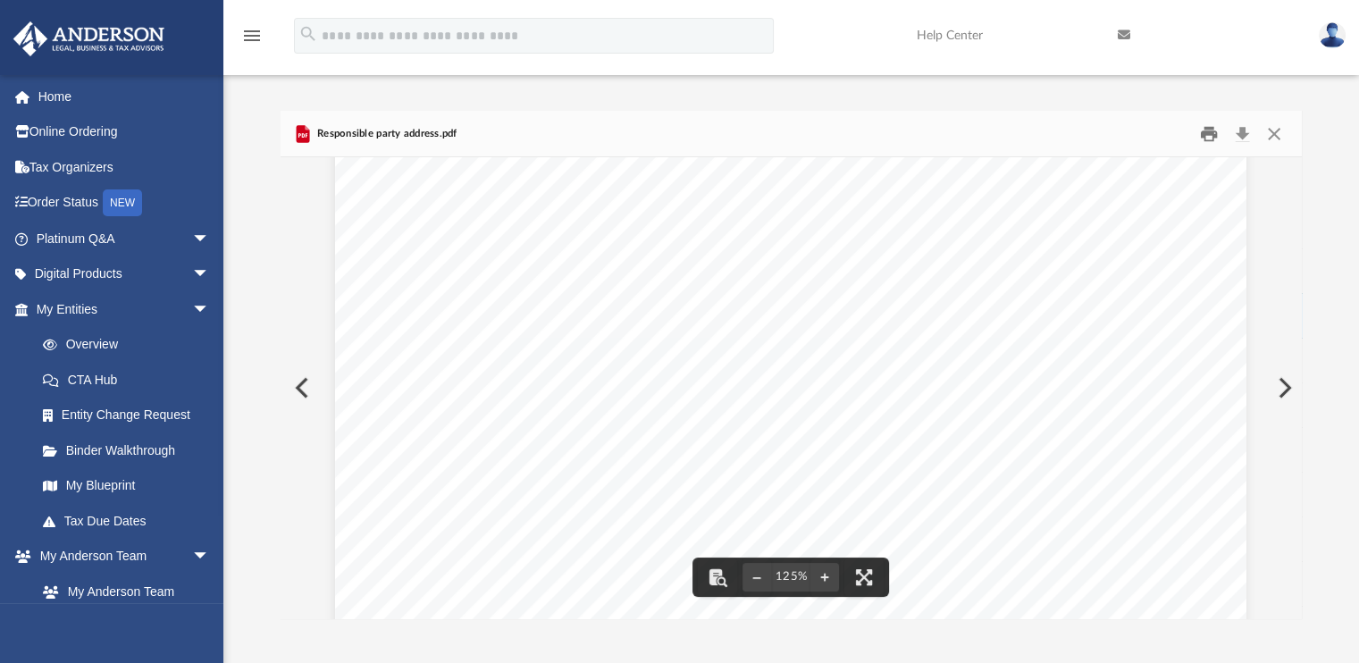
click at [1208, 136] on button "Print" at bounding box center [1209, 134] width 36 height 28
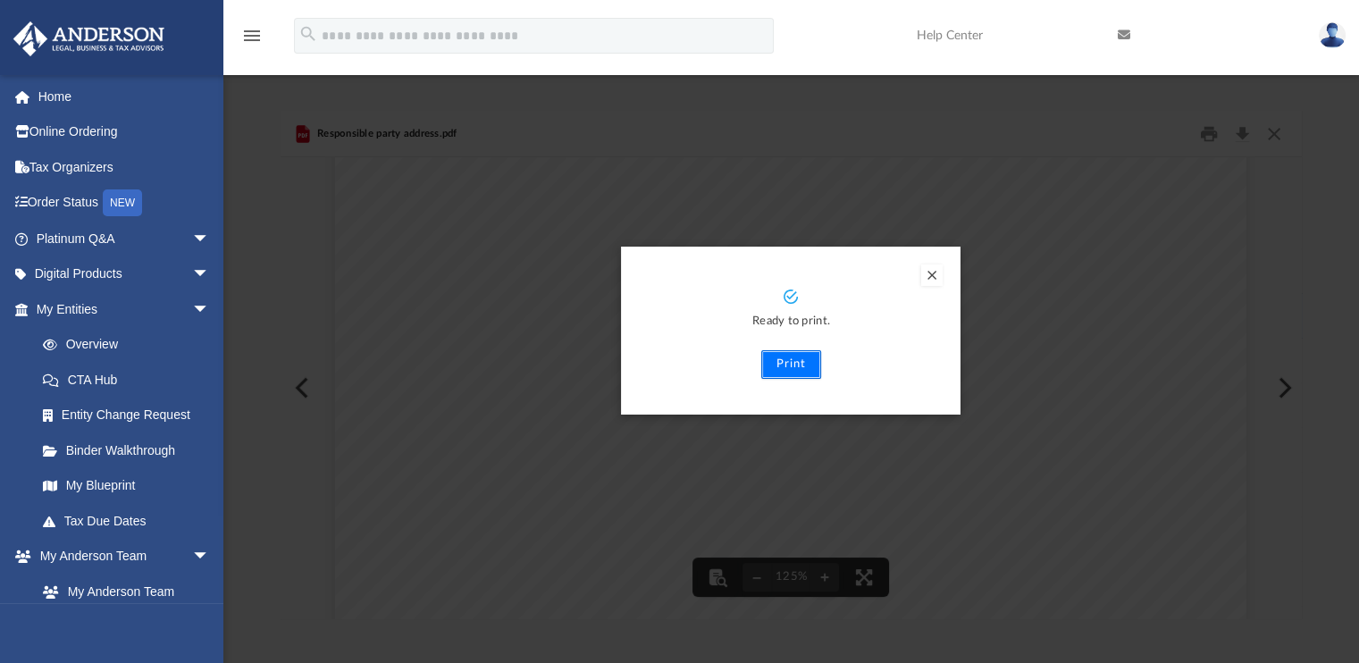
click at [783, 360] on button "Print" at bounding box center [791, 364] width 60 height 29
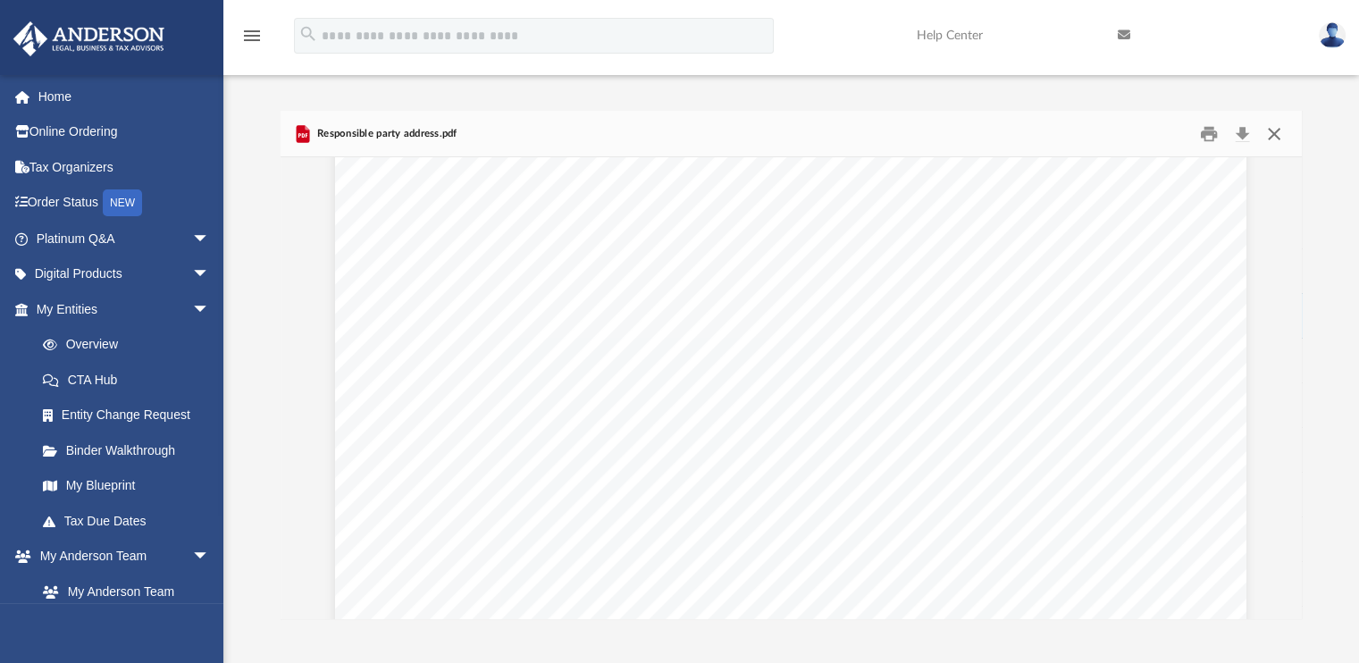
click at [1272, 137] on button "Close" at bounding box center [1274, 134] width 32 height 28
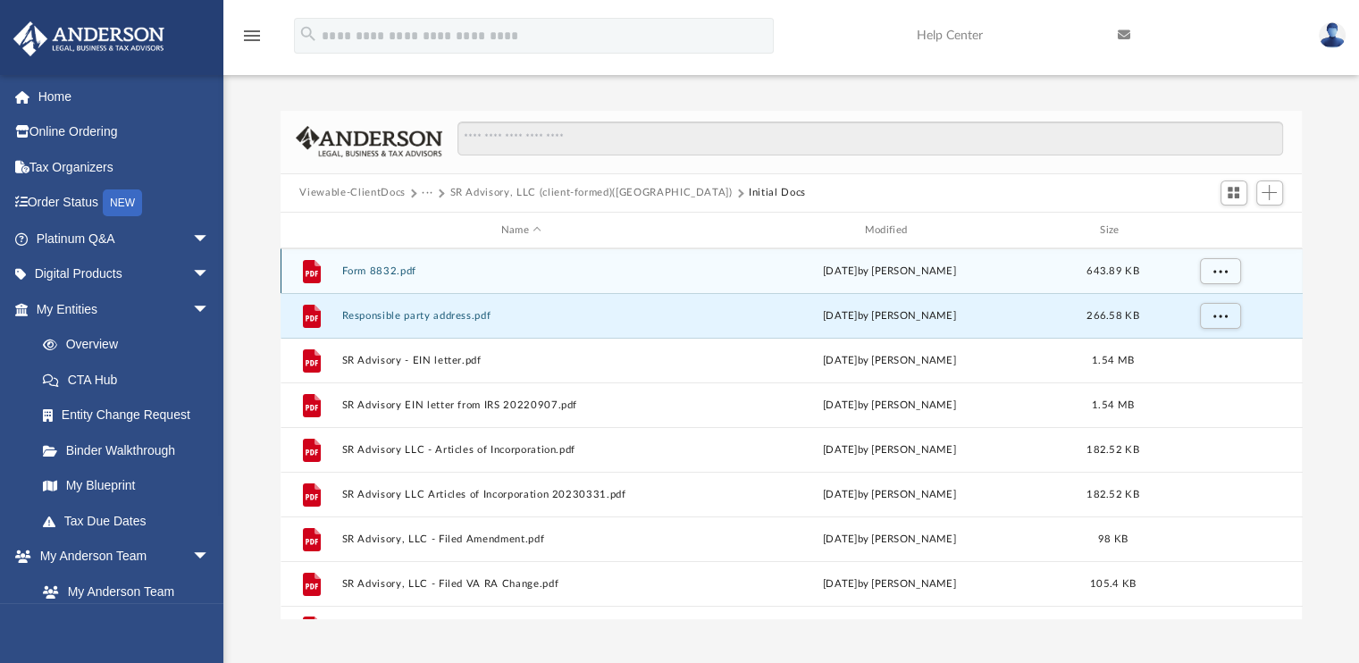
click at [400, 271] on button "Form 8832.pdf" at bounding box center [521, 271] width 360 height 12
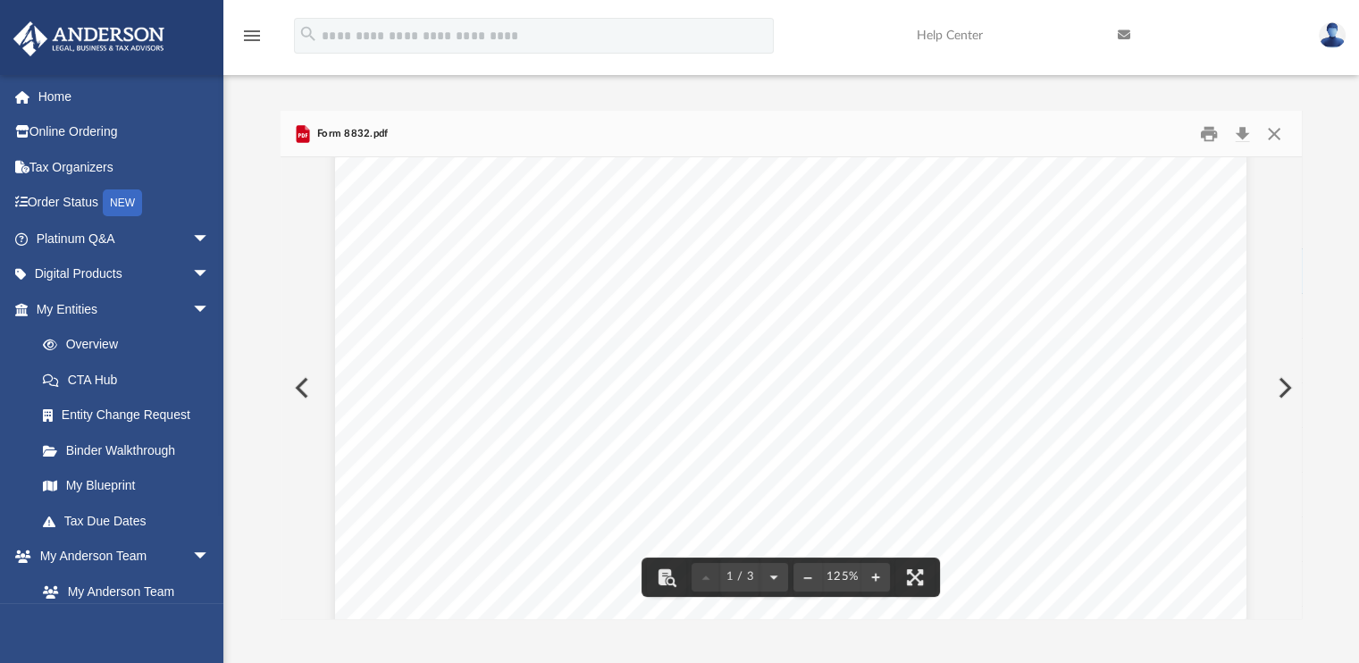
scroll to position [0, 0]
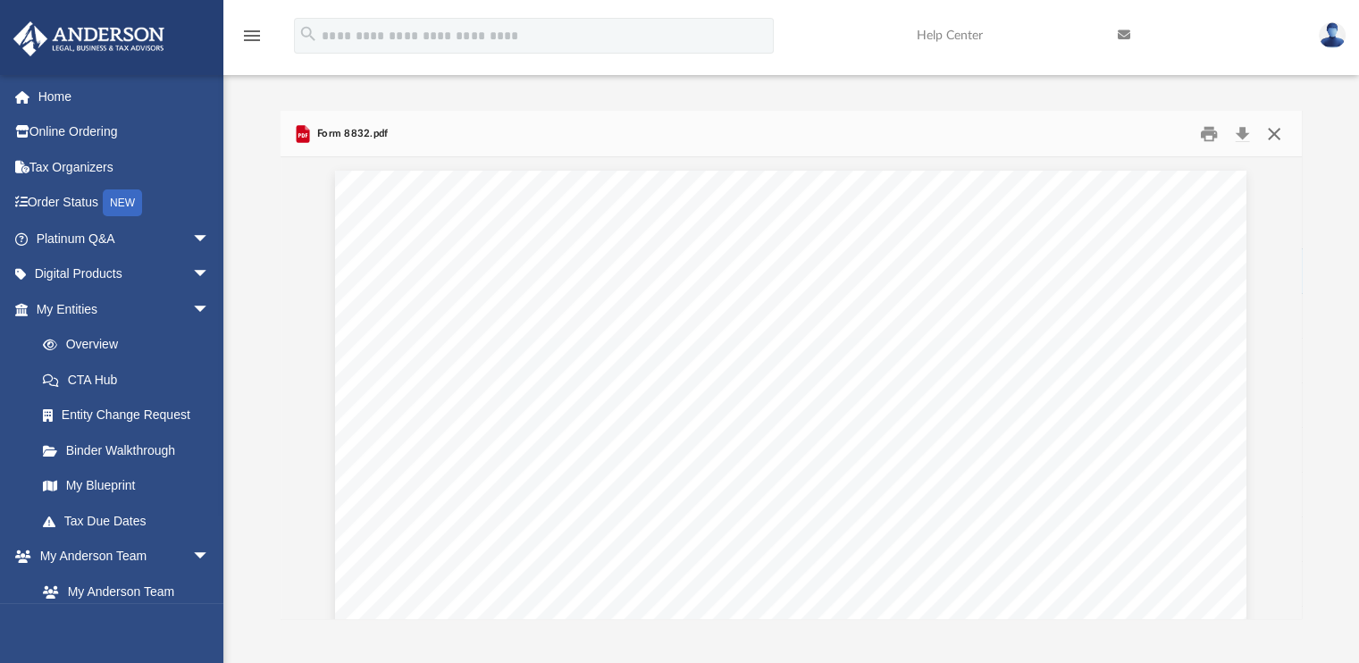
click at [1275, 141] on button "Close" at bounding box center [1274, 134] width 32 height 28
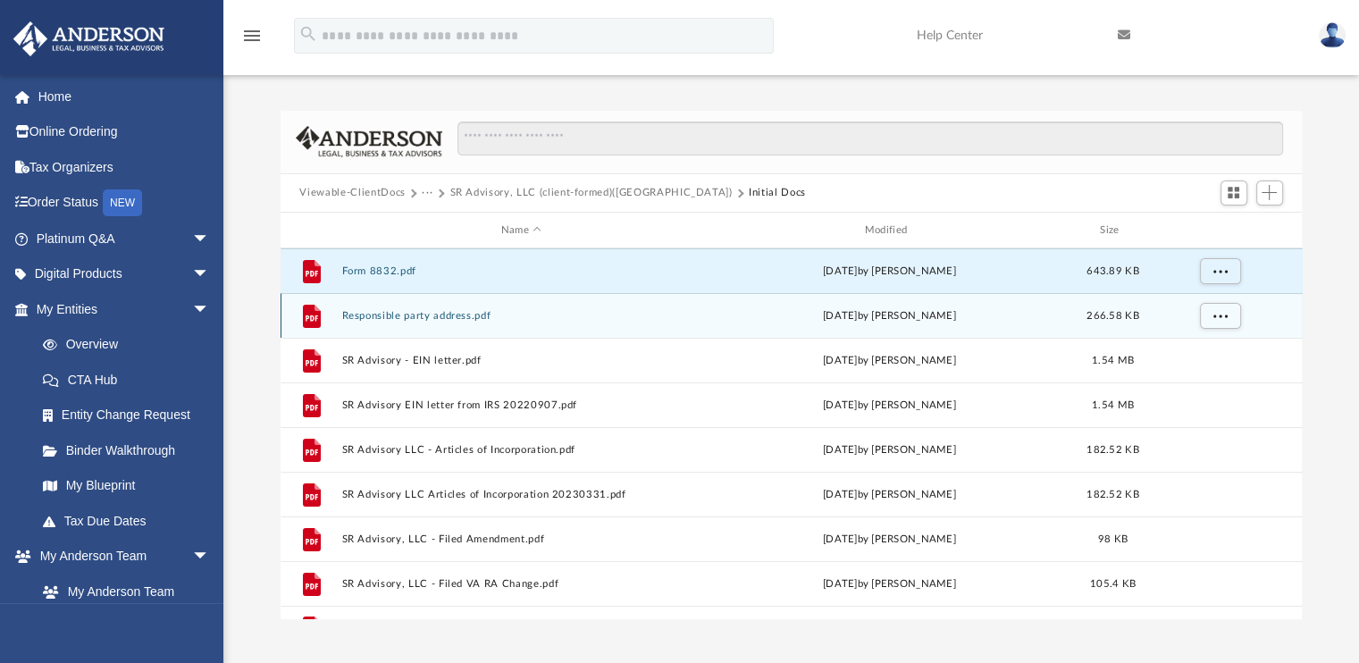
click at [479, 319] on button "Responsible party address.pdf" at bounding box center [521, 316] width 360 height 12
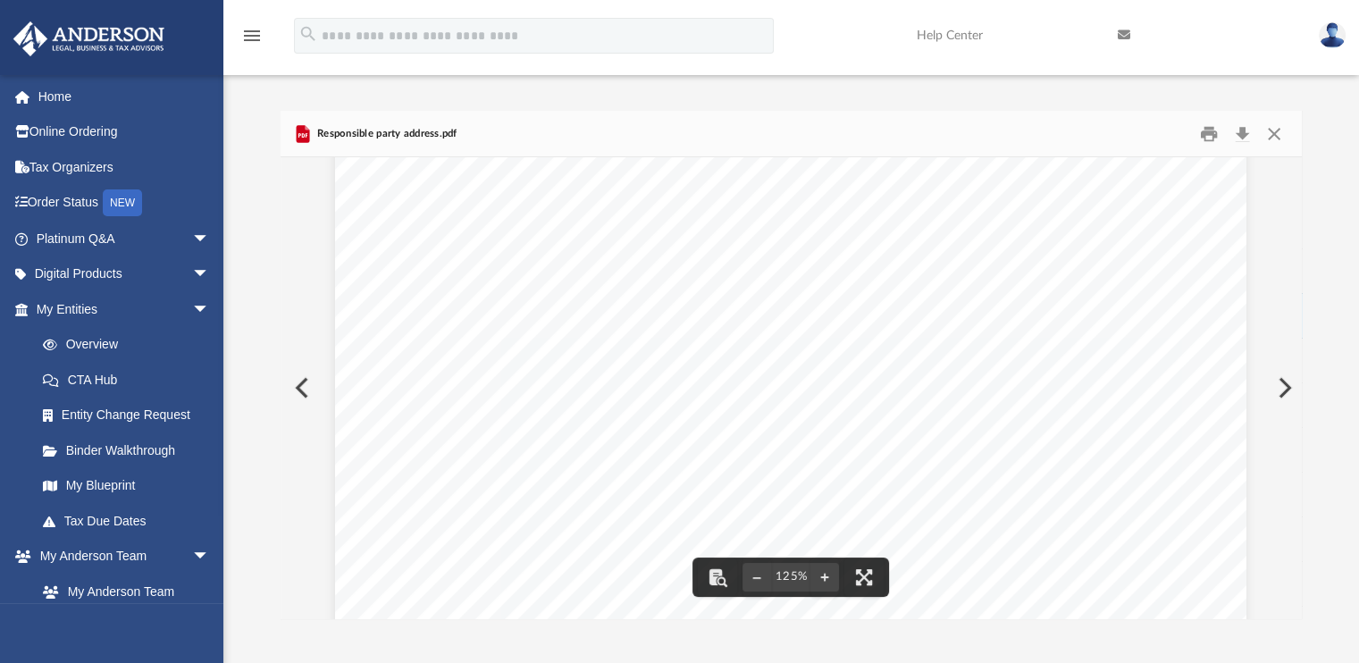
scroll to position [179, 0]
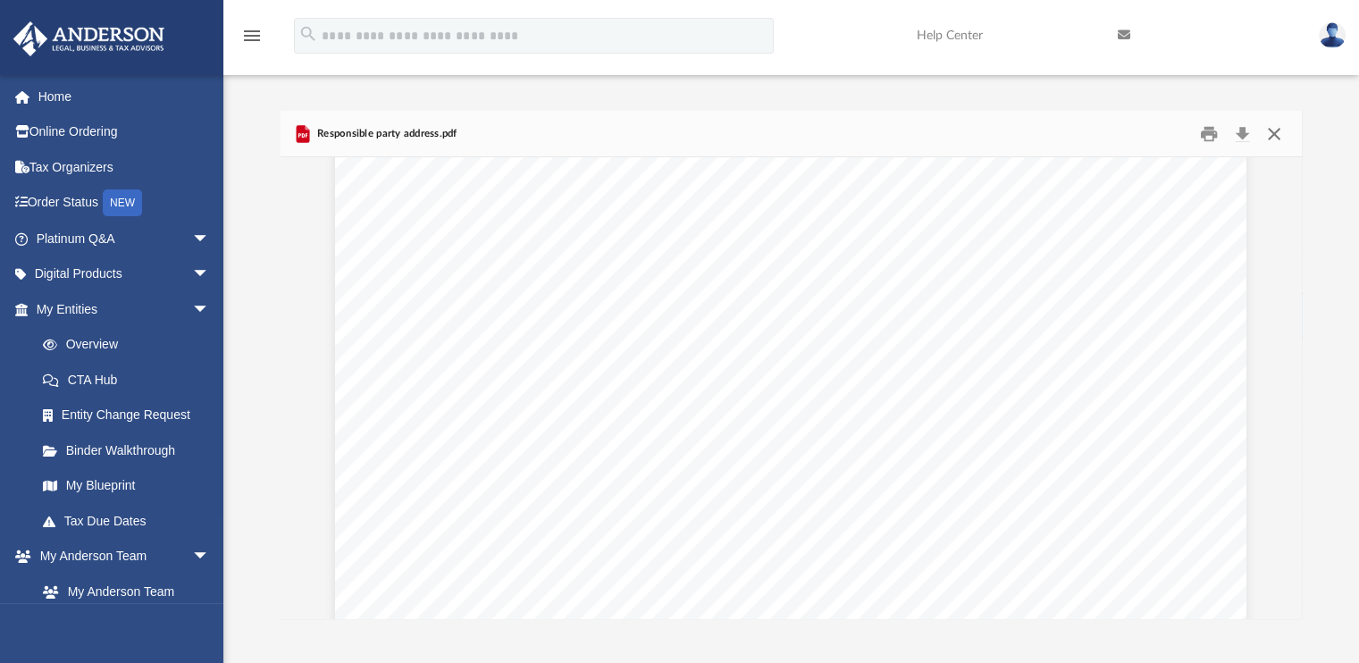
click at [1273, 138] on button "Close" at bounding box center [1274, 134] width 32 height 28
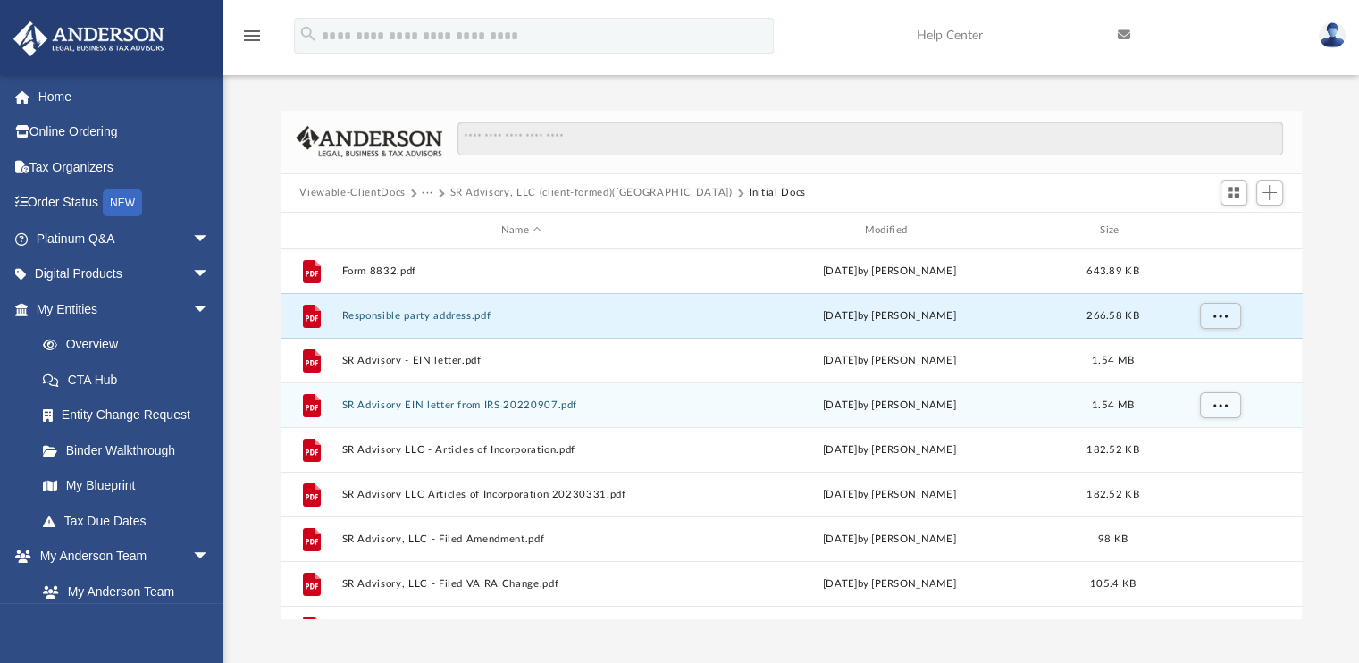
click at [433, 406] on button "SR Advisory EIN letter from IRS 20220907.pdf" at bounding box center [521, 405] width 360 height 12
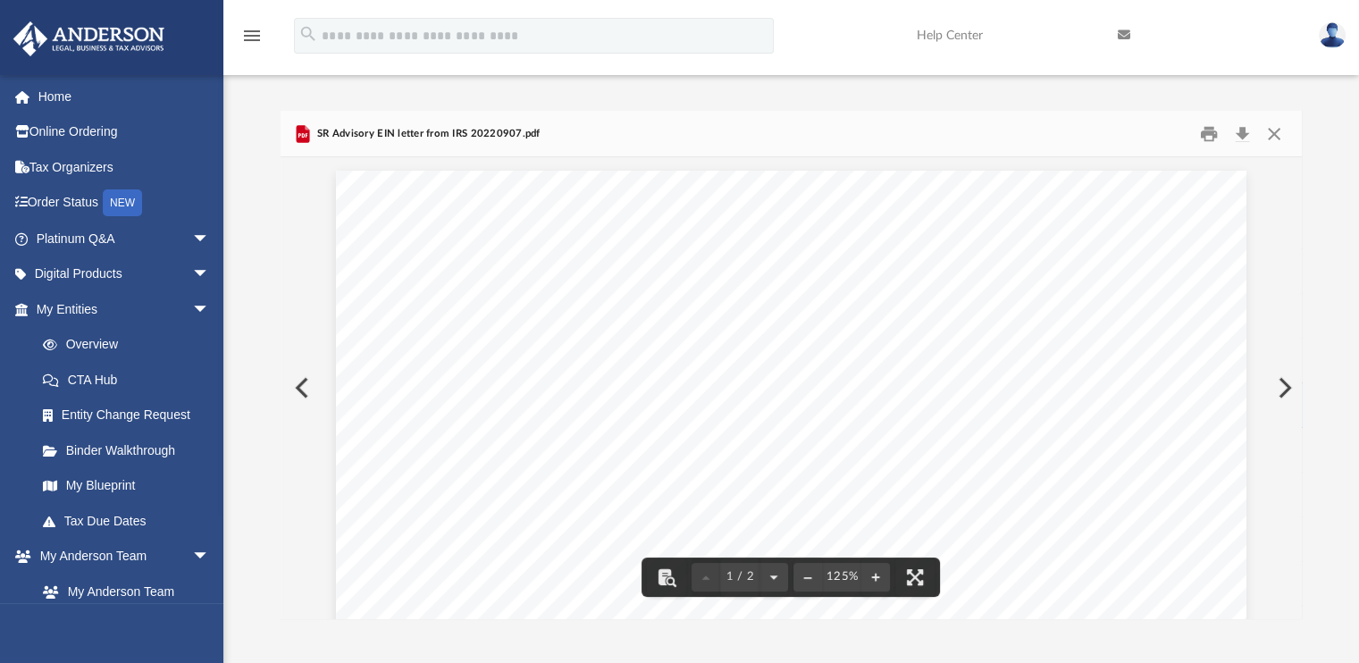
scroll to position [447, 0]
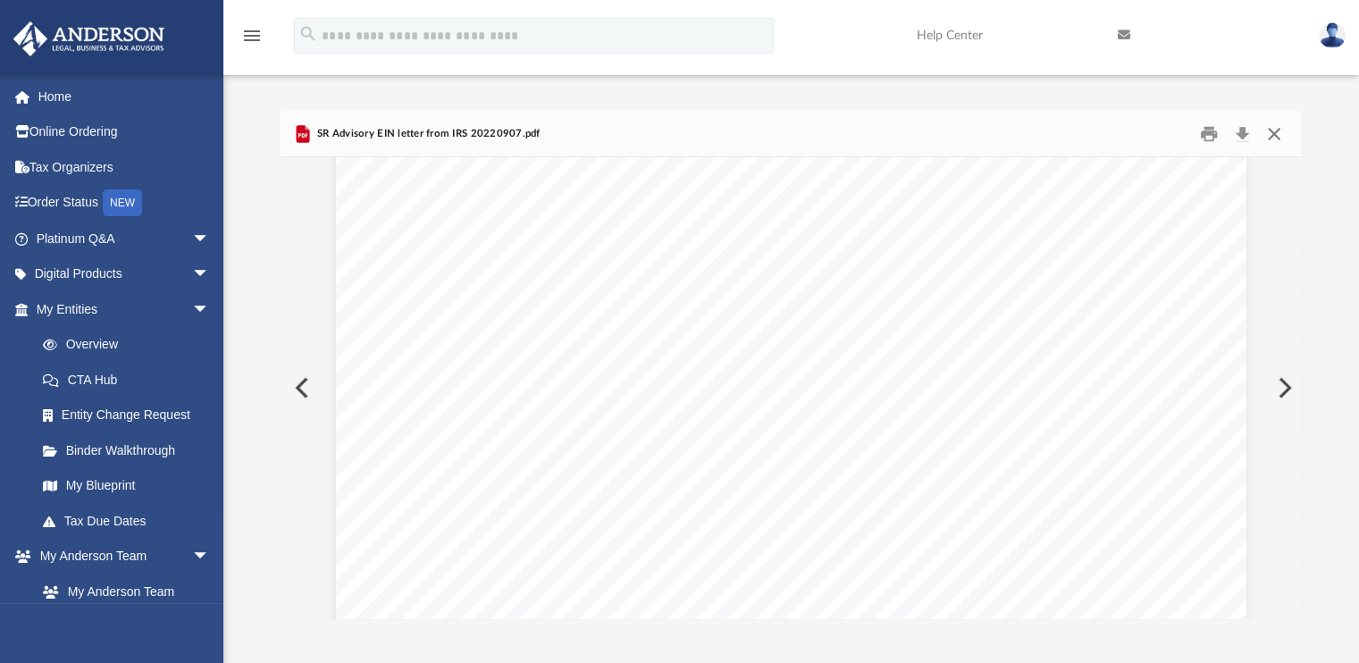
click at [1273, 136] on button "Close" at bounding box center [1274, 134] width 32 height 28
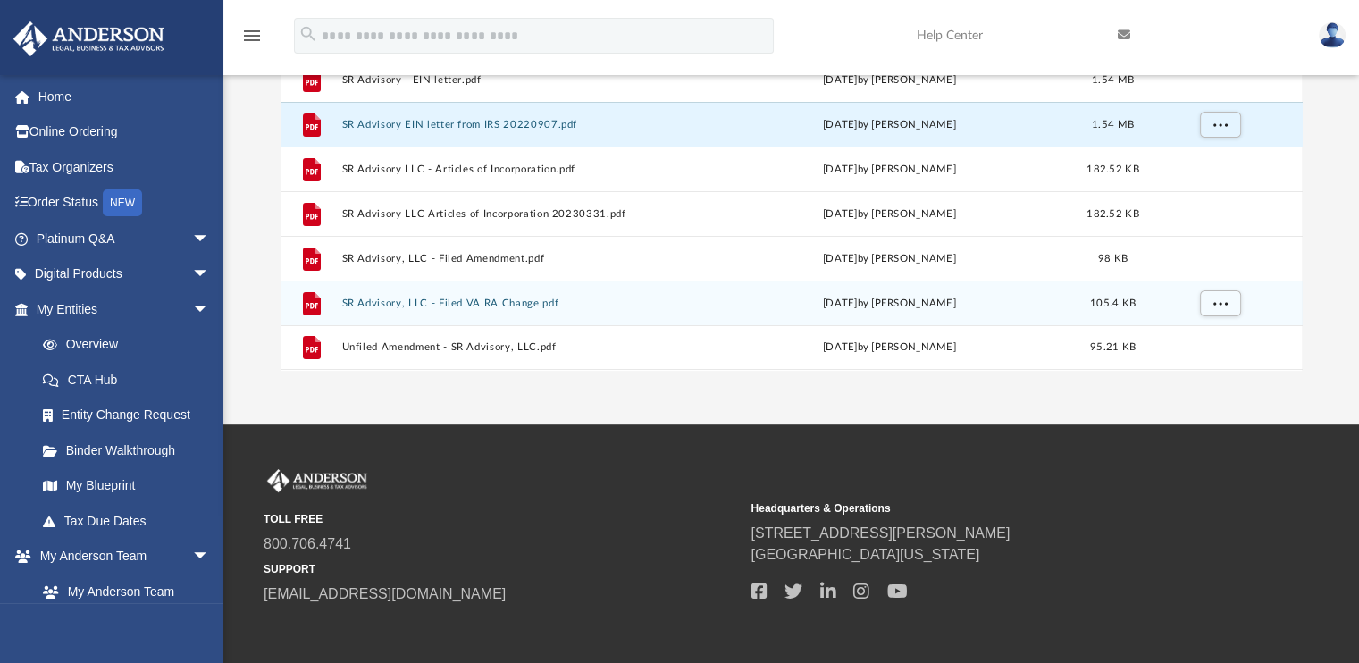
scroll to position [268, 0]
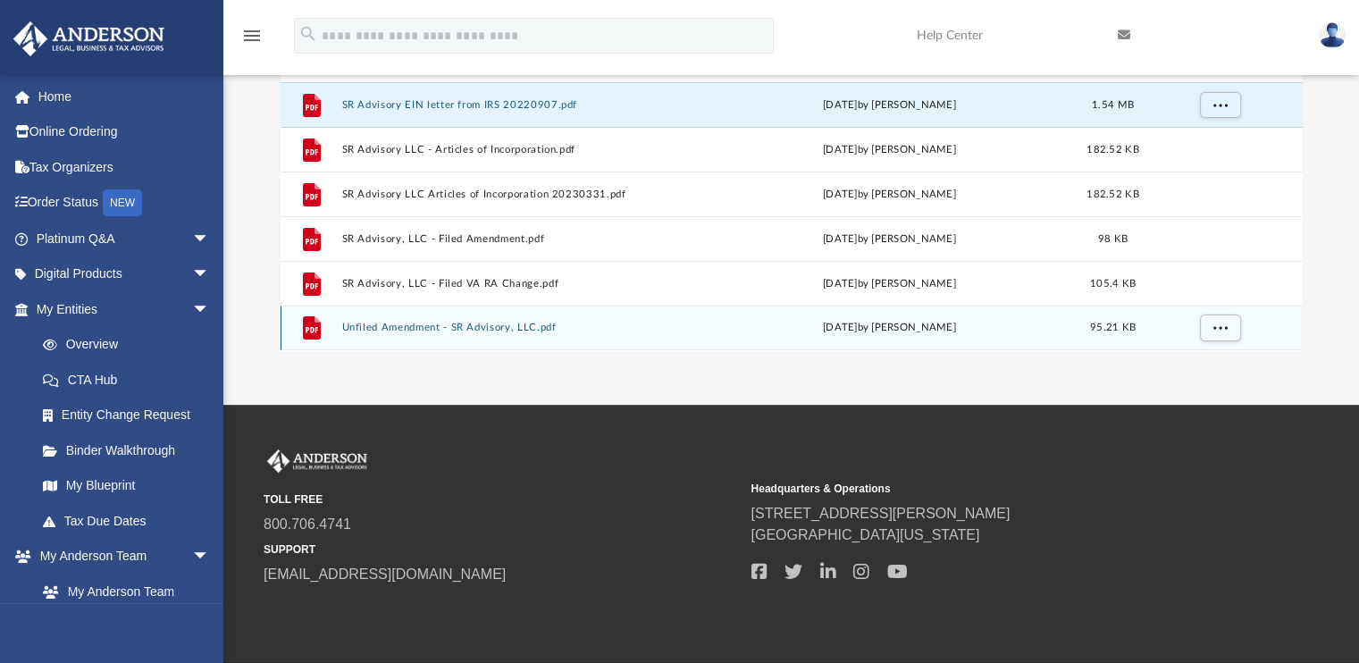
click at [525, 329] on button "Unfiled Amendment - SR Advisory, LLC.pdf" at bounding box center [521, 329] width 360 height 12
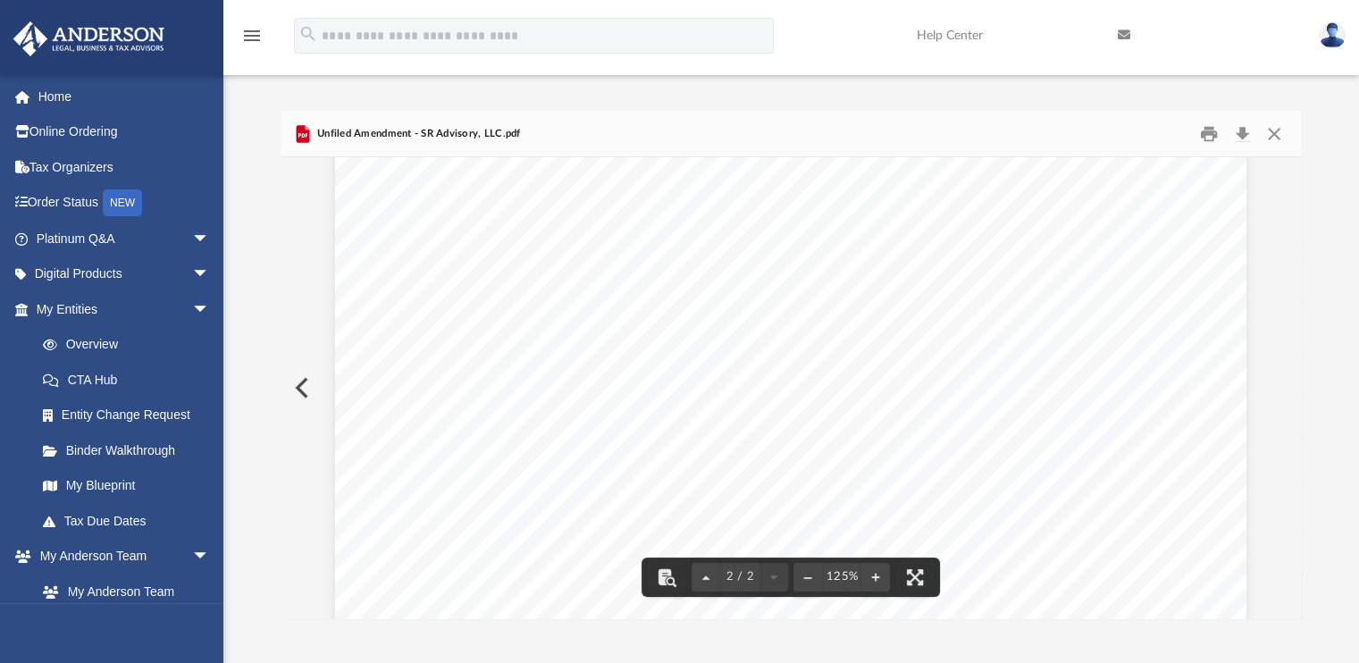
scroll to position [521, 0]
click at [1208, 146] on button "Print" at bounding box center [1209, 134] width 36 height 28
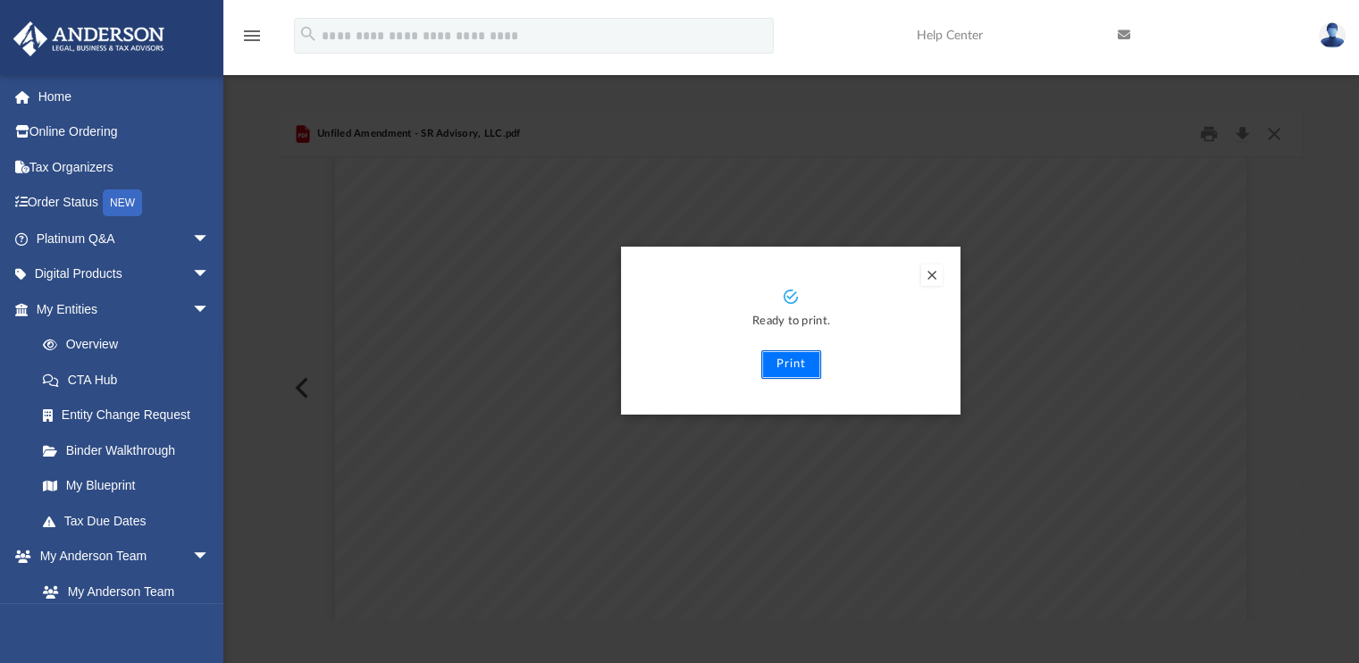
click at [790, 365] on button "Print" at bounding box center [791, 364] width 60 height 29
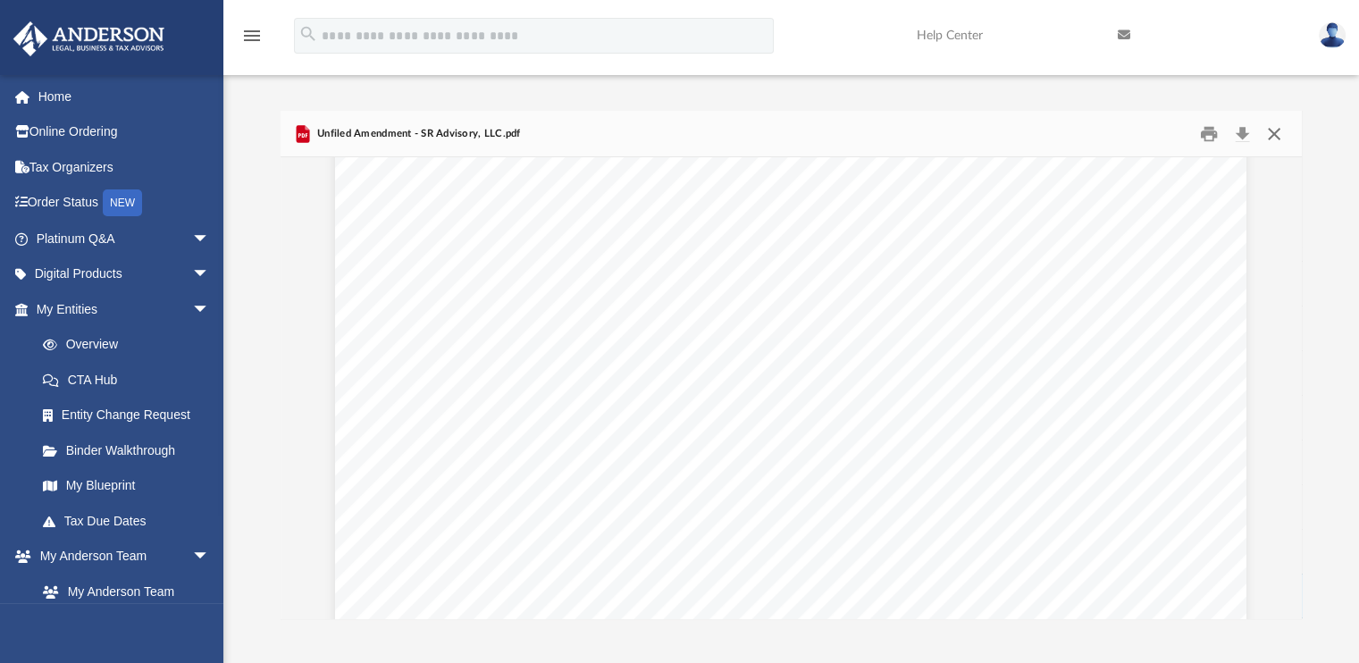
click at [1281, 131] on button "Close" at bounding box center [1274, 134] width 32 height 28
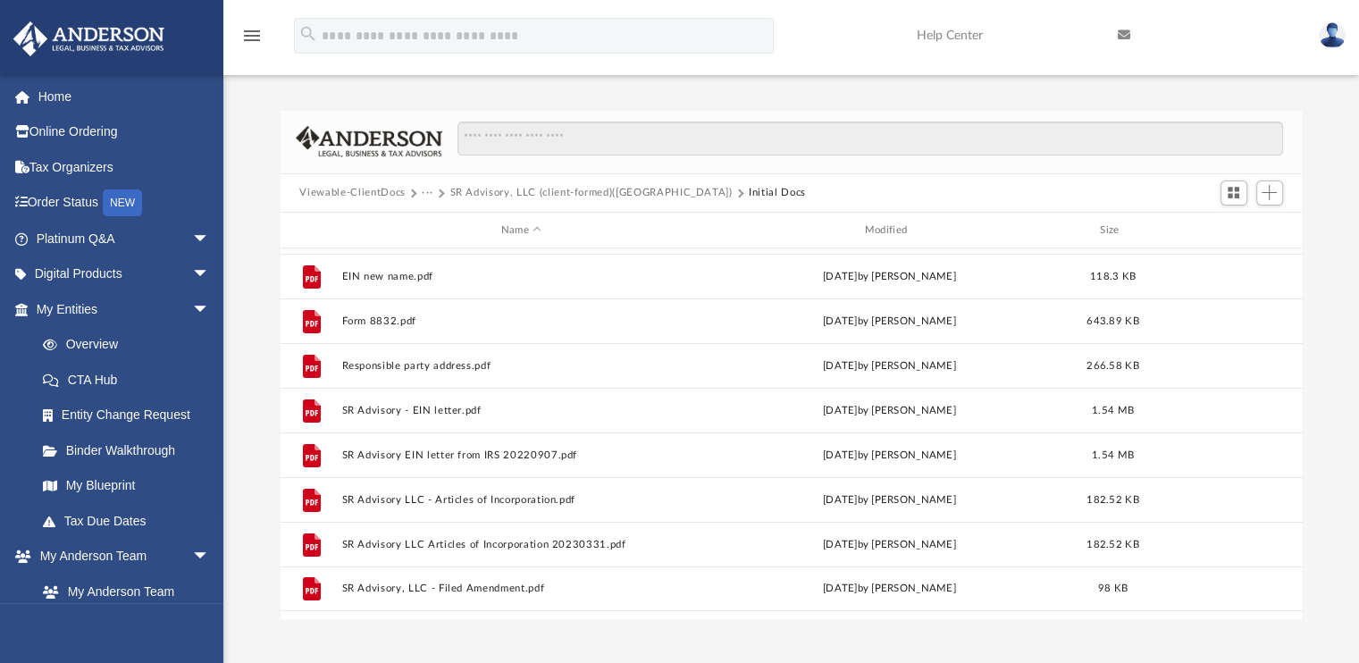
scroll to position [32, 0]
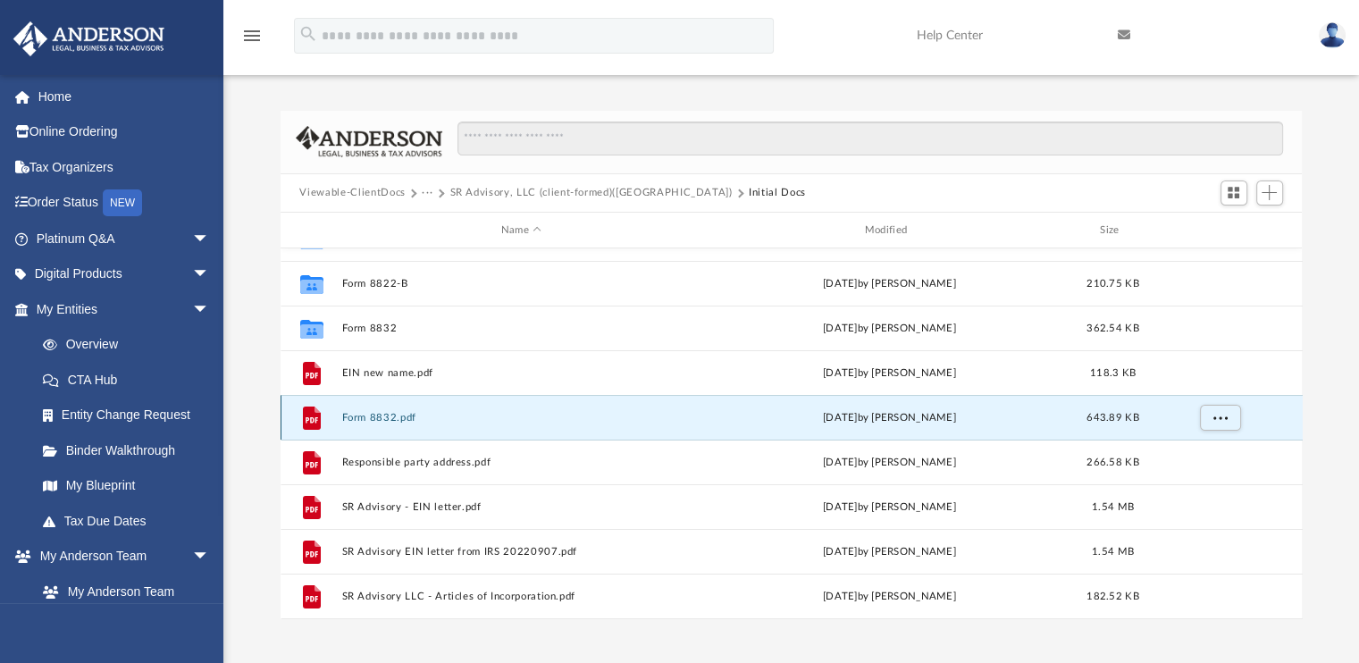
click at [369, 417] on button "Form 8832.pdf" at bounding box center [521, 418] width 360 height 12
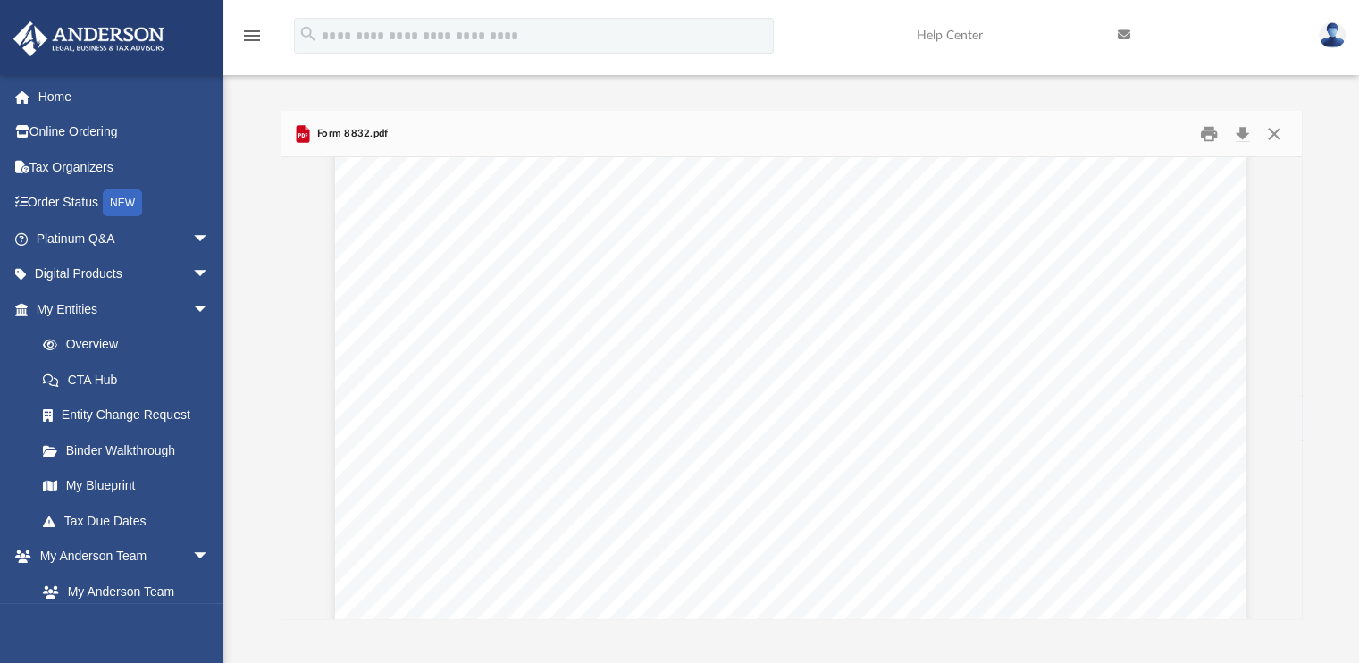
scroll to position [1609, 0]
click at [1274, 137] on button "Close" at bounding box center [1274, 134] width 32 height 28
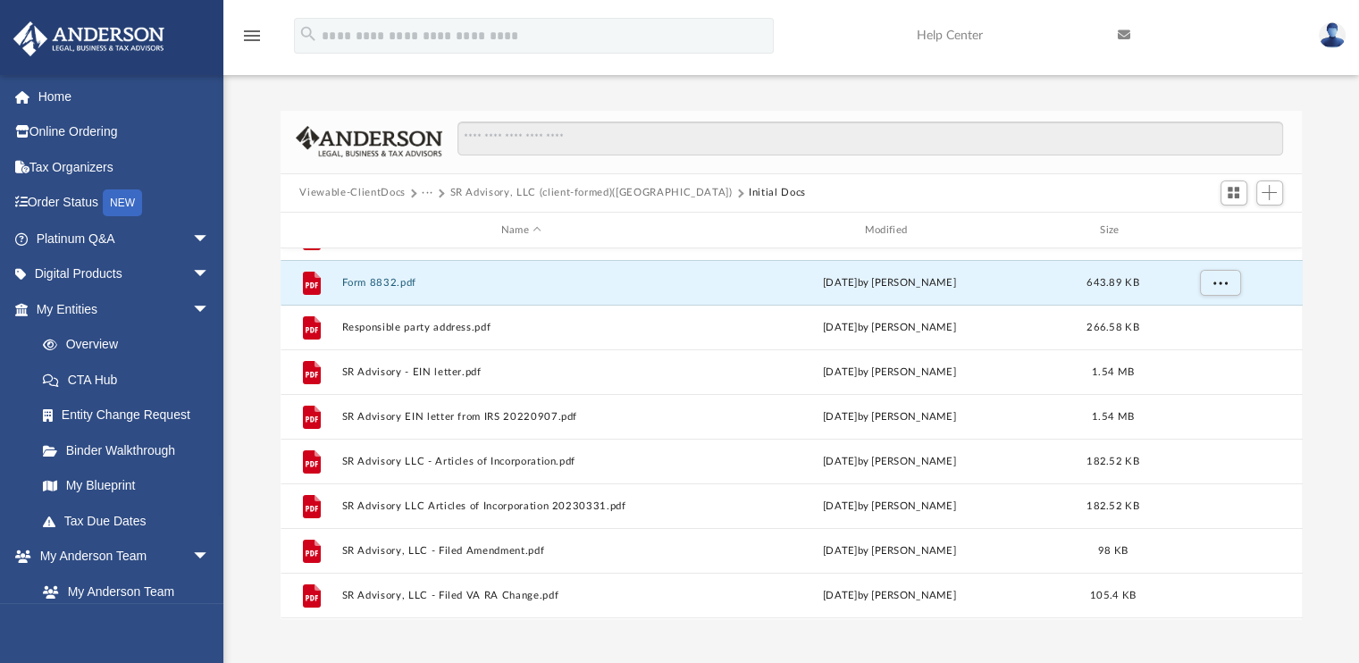
scroll to position [179, 0]
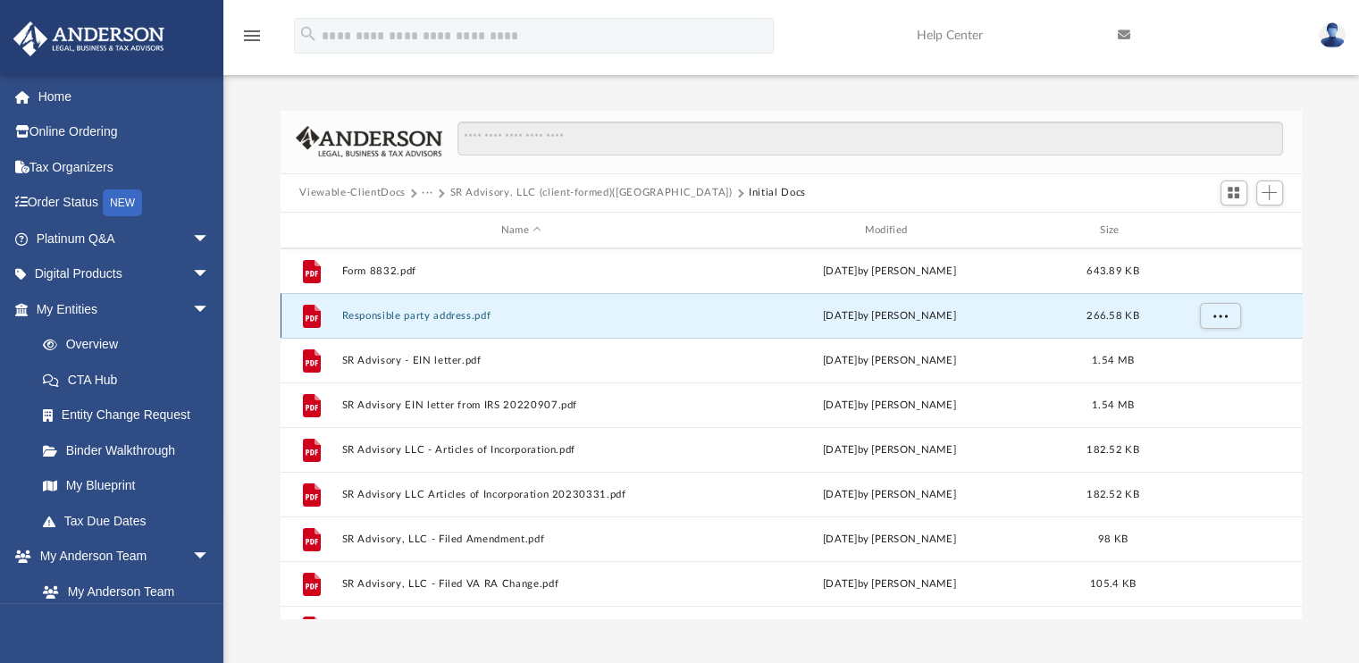
click at [443, 312] on button "Responsible party address.pdf" at bounding box center [521, 316] width 360 height 12
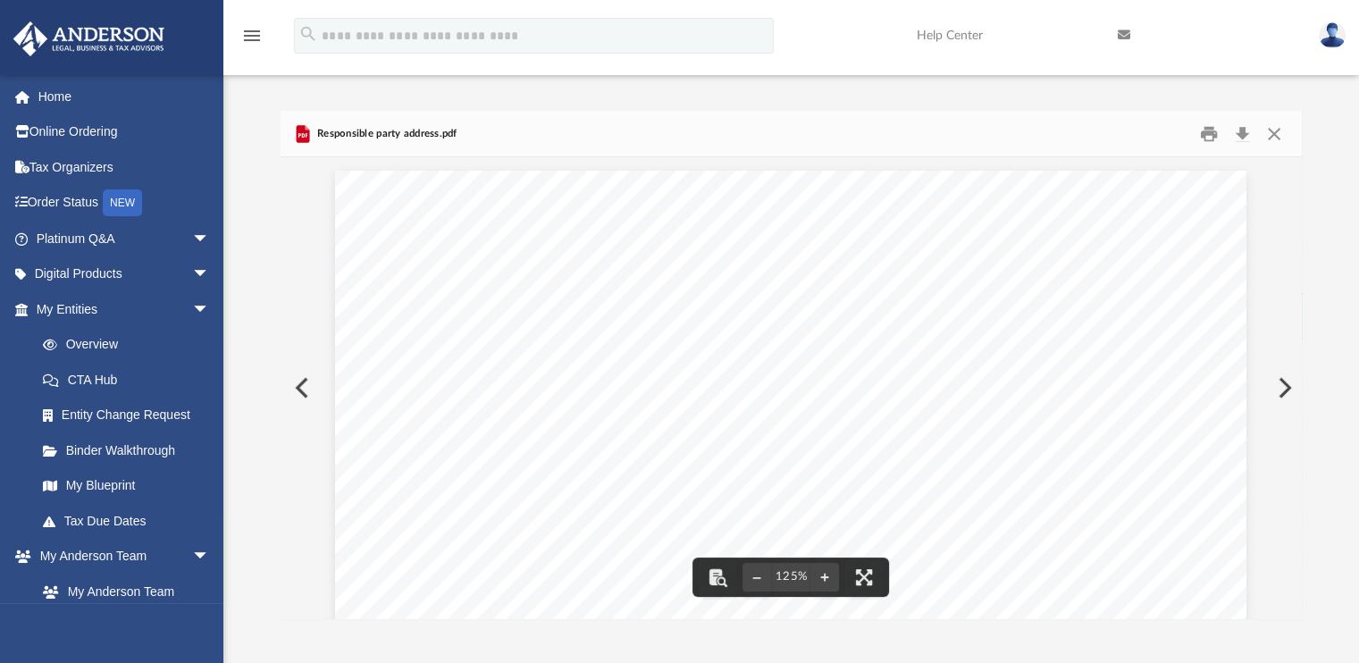
scroll to position [268, 0]
click at [1281, 131] on button "Close" at bounding box center [1274, 134] width 32 height 28
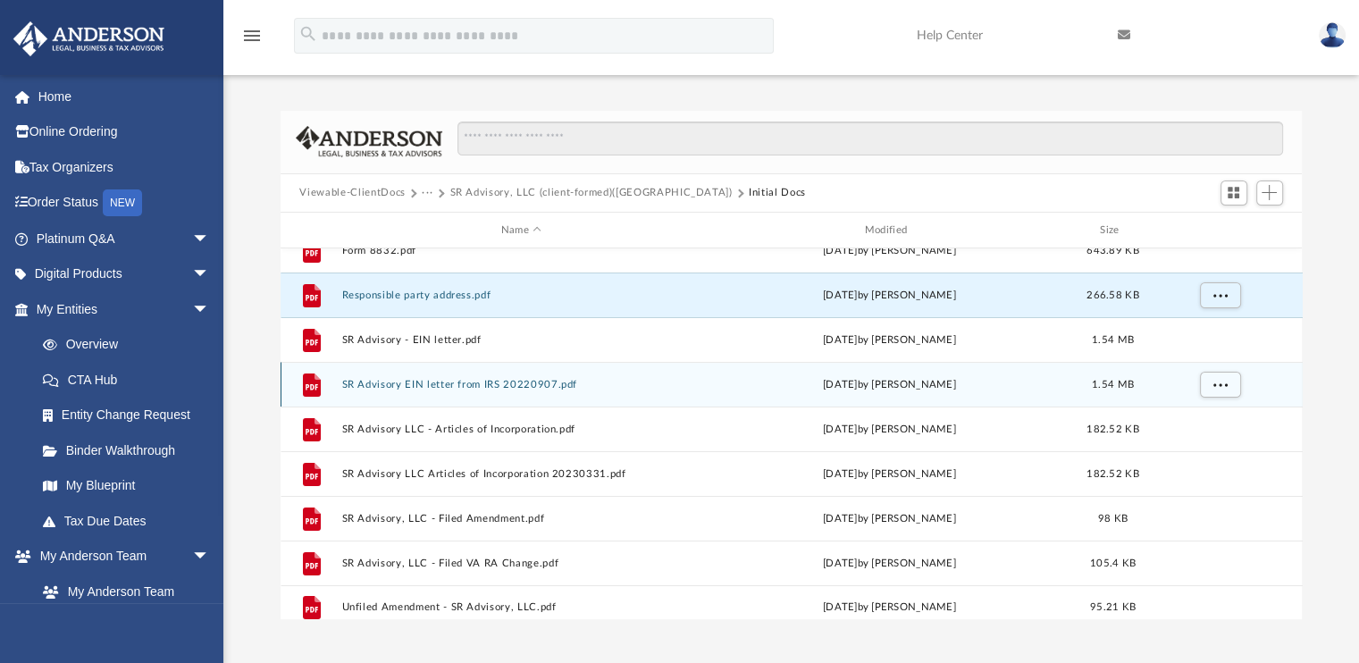
scroll to position [211, 0]
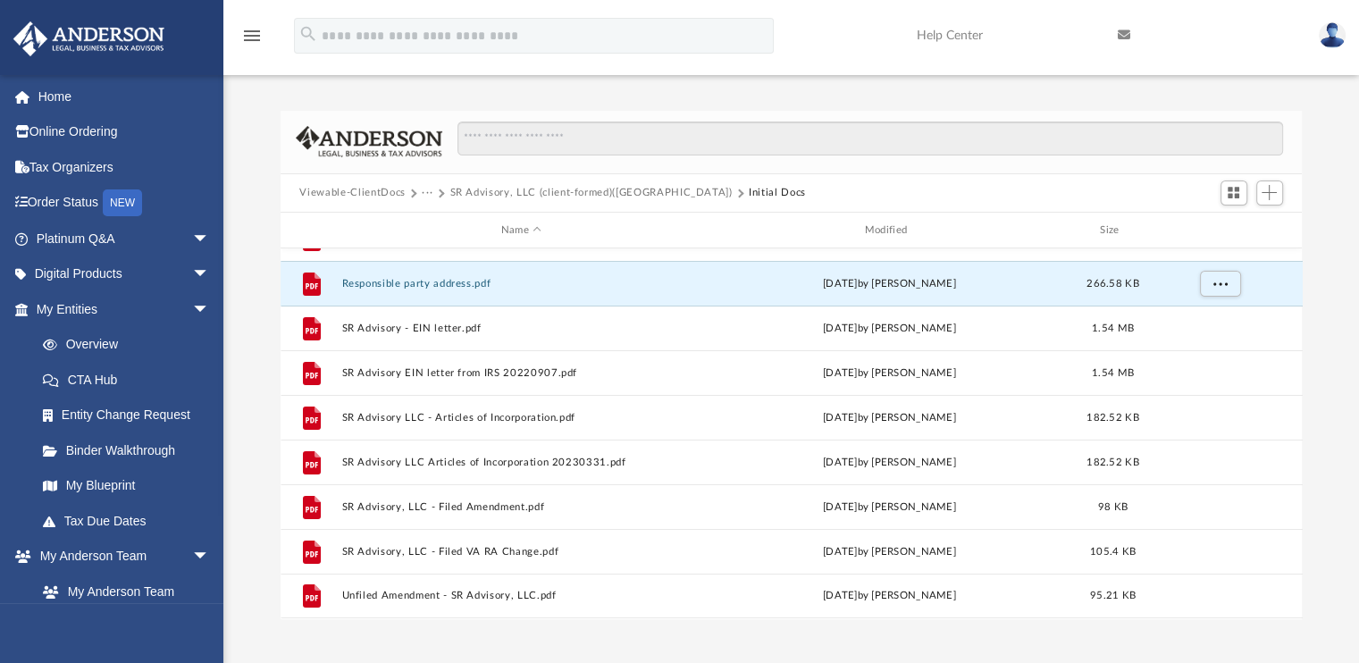
click at [525, 195] on button "SR Advisory, LLC (client-formed)(VA)" at bounding box center [590, 193] width 282 height 16
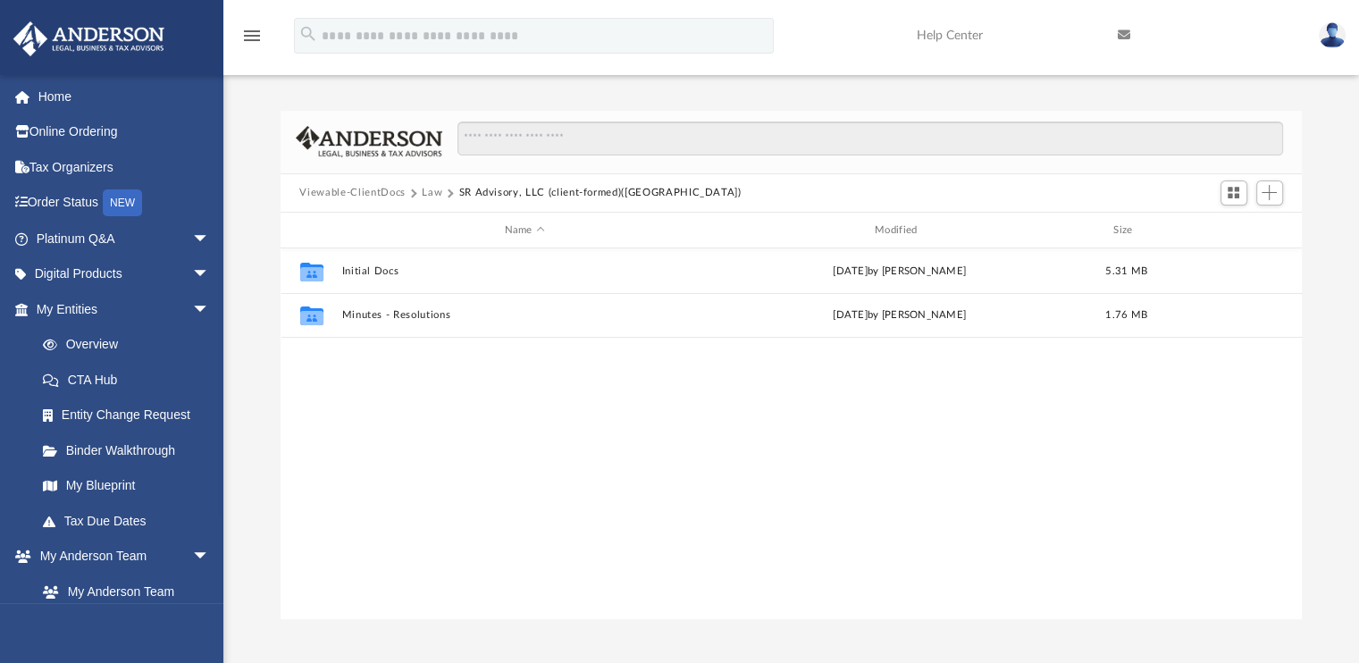
scroll to position [0, 0]
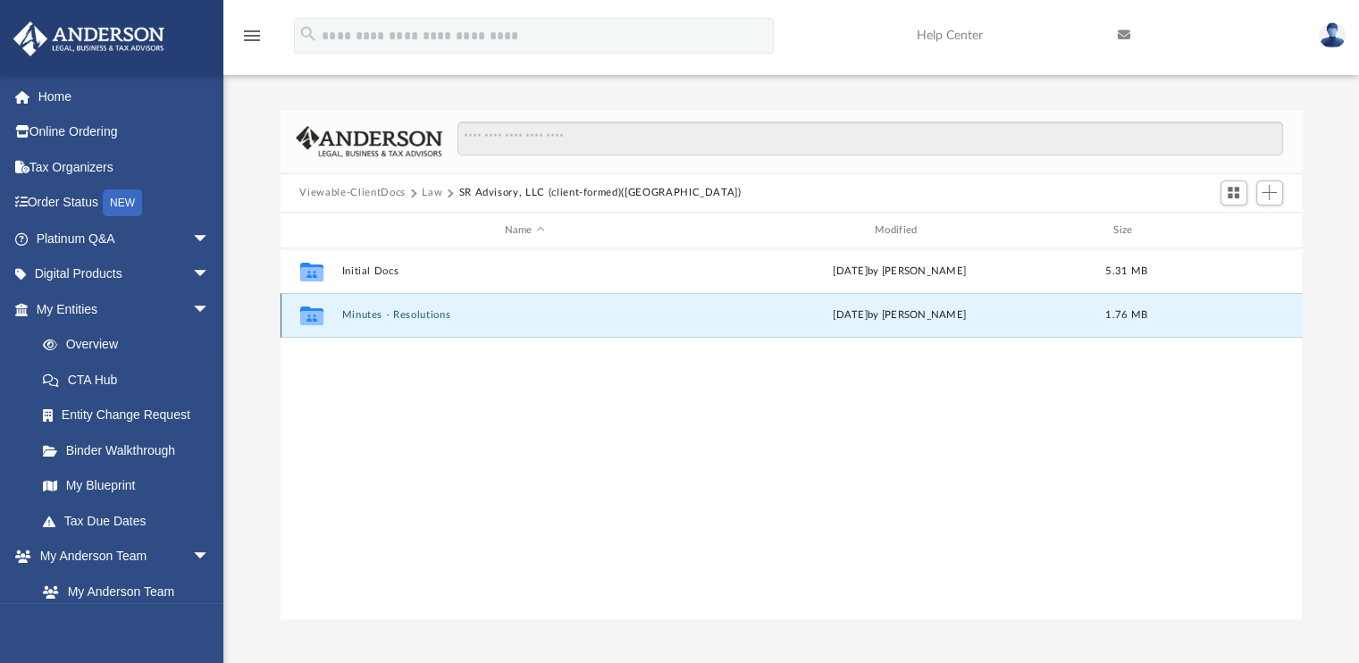
click at [385, 314] on button "Minutes - Resolutions" at bounding box center [524, 316] width 366 height 12
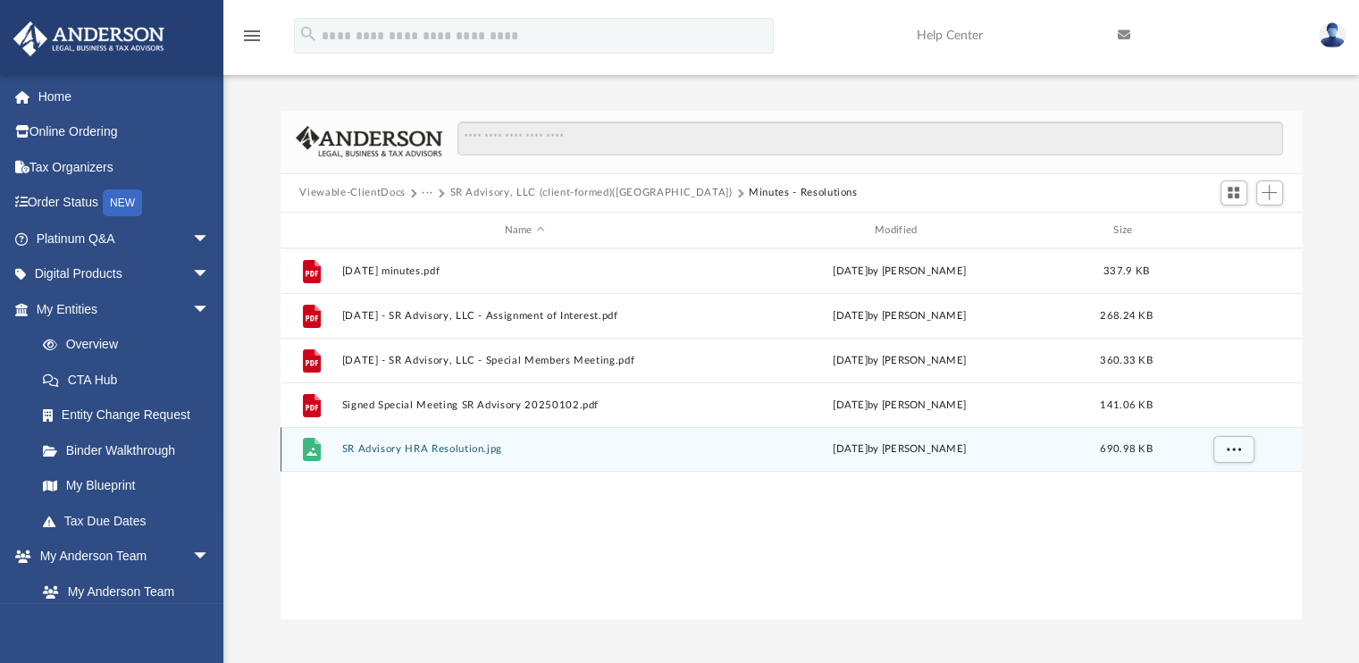
click at [481, 445] on button "SR Advisory HRA Resolution.jpg" at bounding box center [524, 450] width 366 height 12
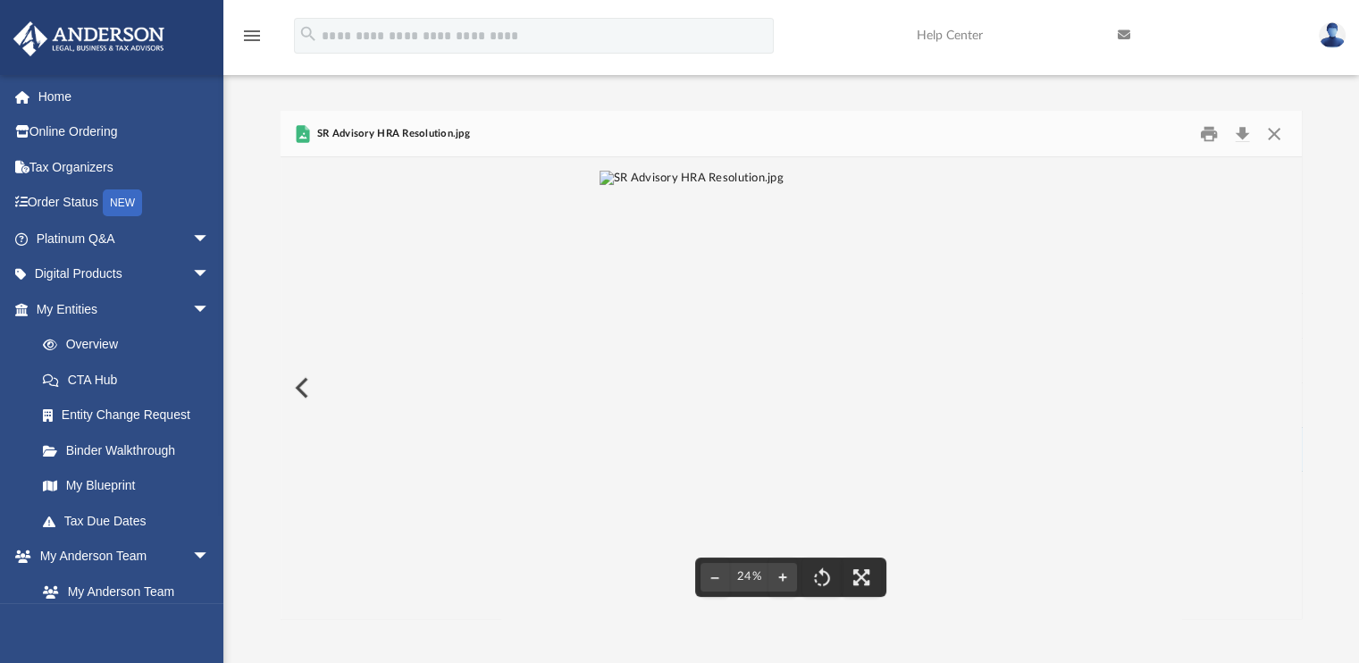
click at [315, 396] on button "Preview" at bounding box center [300, 388] width 39 height 50
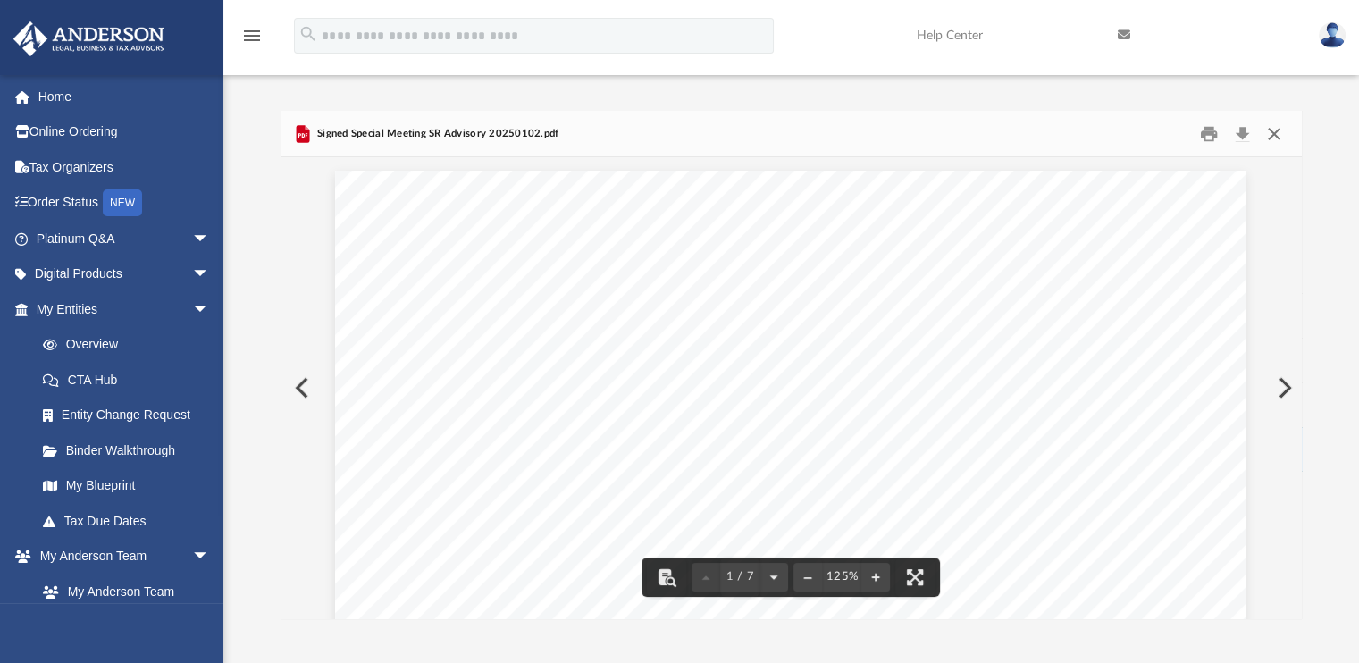
click at [1278, 131] on button "Close" at bounding box center [1274, 134] width 32 height 28
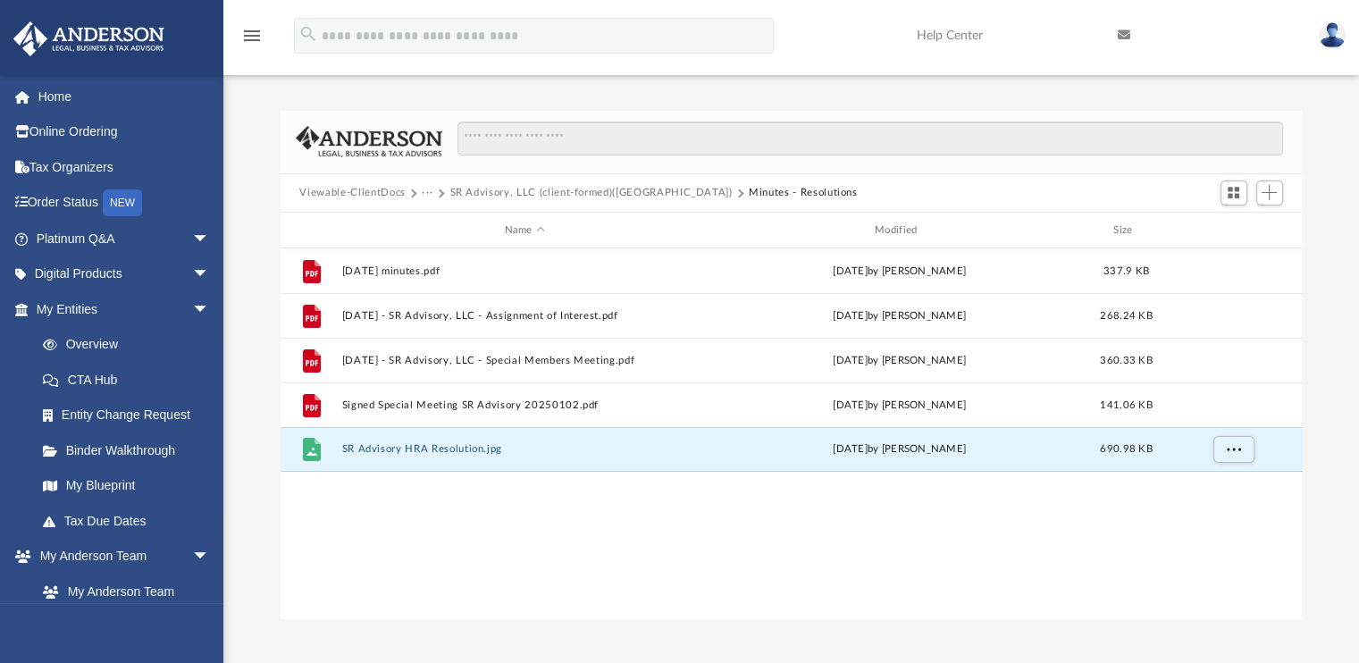
click at [526, 196] on button "SR Advisory, LLC (client-formed)(VA)" at bounding box center [590, 193] width 282 height 16
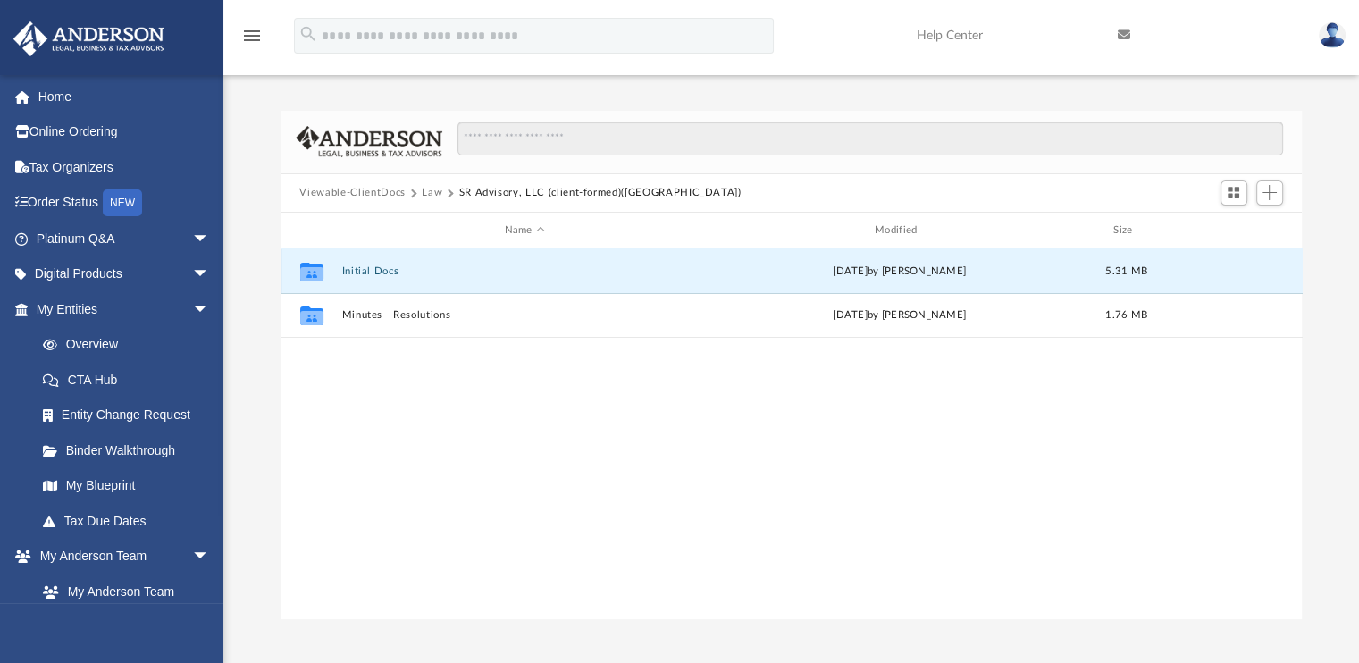
click at [349, 268] on button "Initial Docs" at bounding box center [524, 271] width 366 height 12
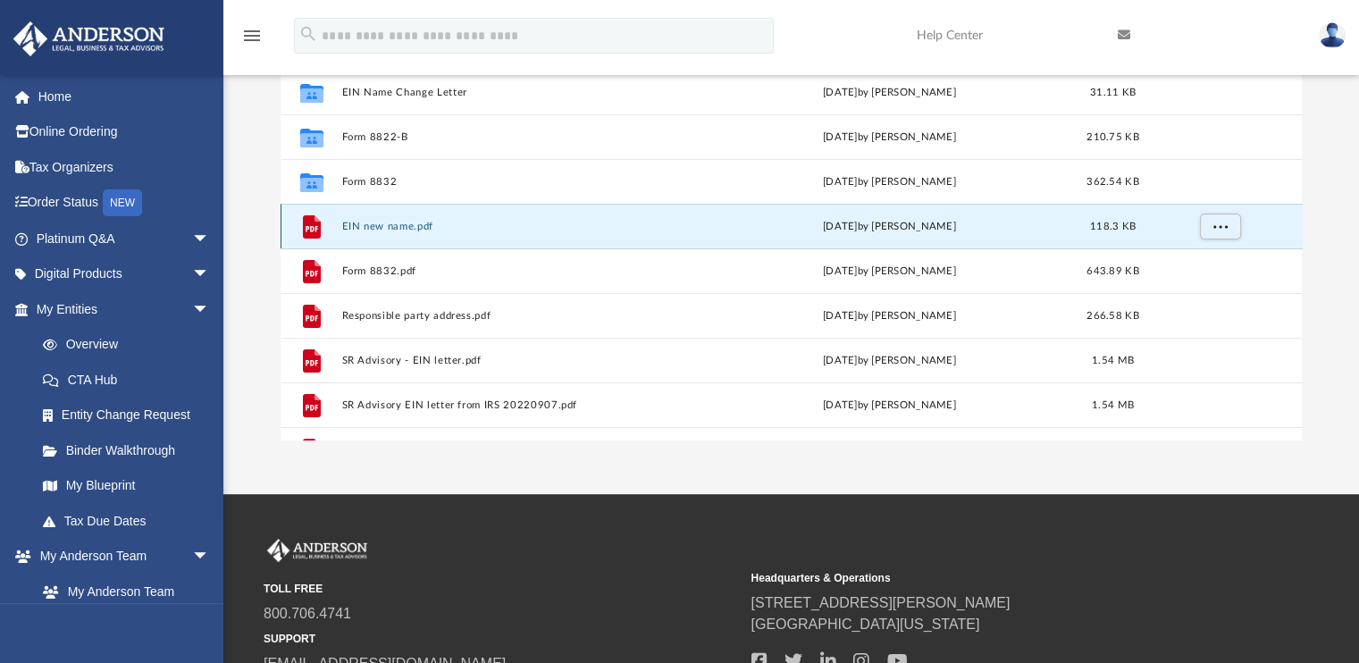
click at [350, 222] on button "EIN new name.pdf" at bounding box center [521, 227] width 360 height 12
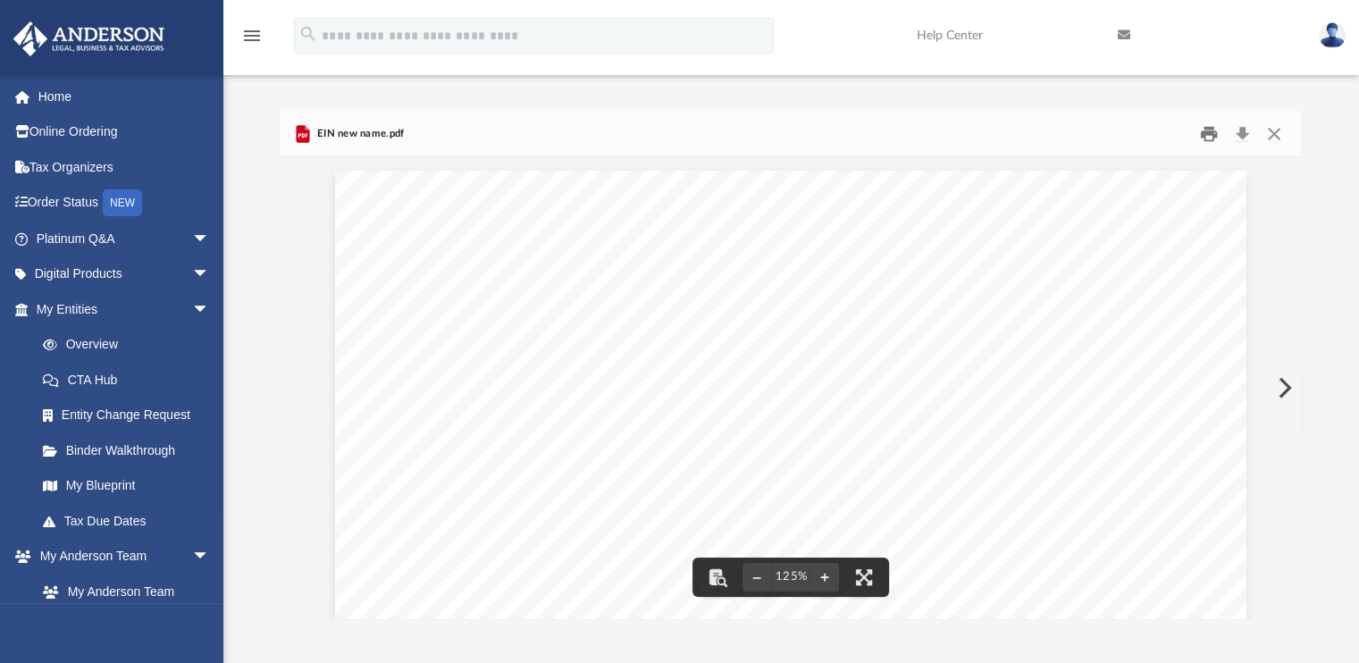
click at [1206, 138] on button "Print" at bounding box center [1209, 134] width 36 height 28
click at [1282, 137] on button "Close" at bounding box center [1274, 134] width 32 height 28
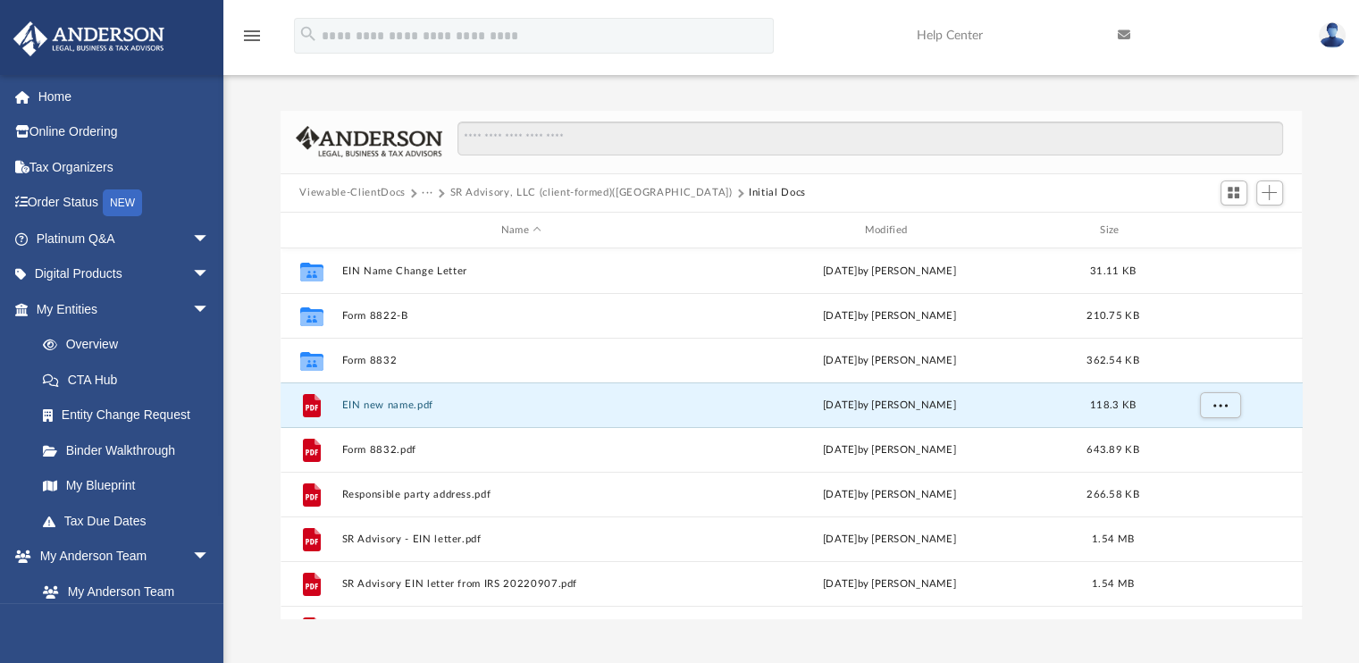
click at [463, 188] on button "SR Advisory, LLC (client-formed)(VA)" at bounding box center [590, 193] width 282 height 16
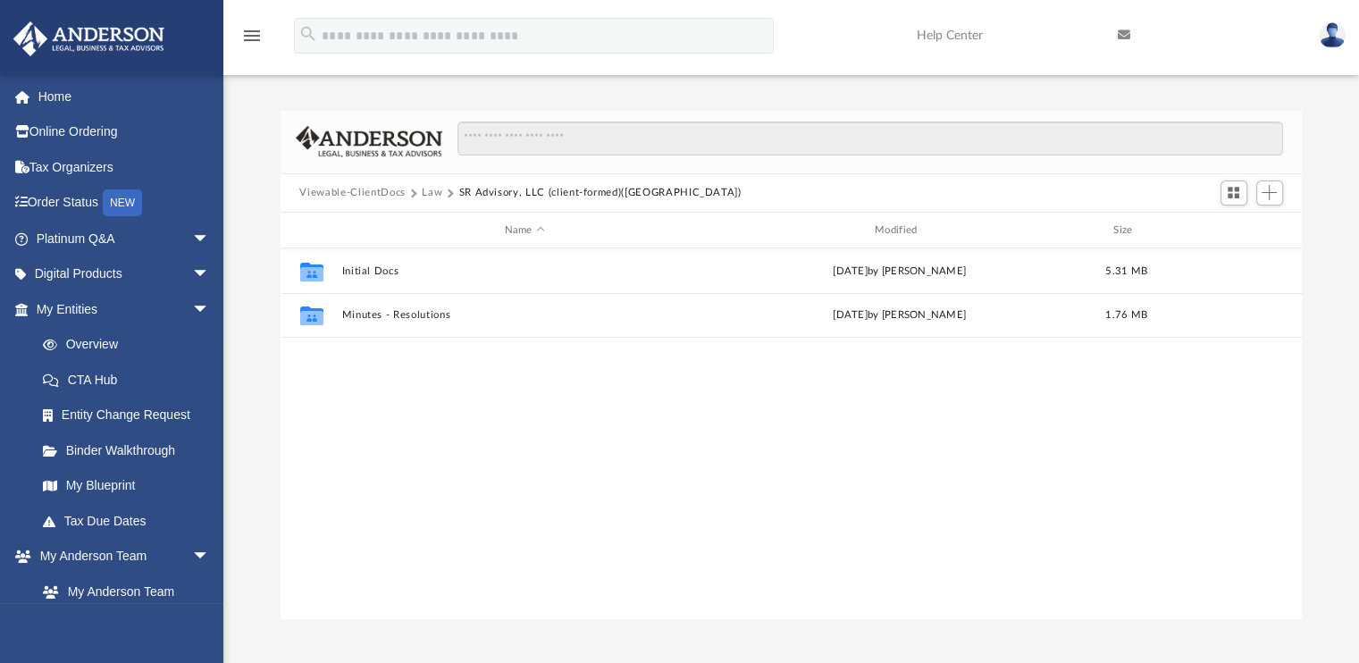
click at [436, 189] on button "Law" at bounding box center [432, 193] width 21 height 16
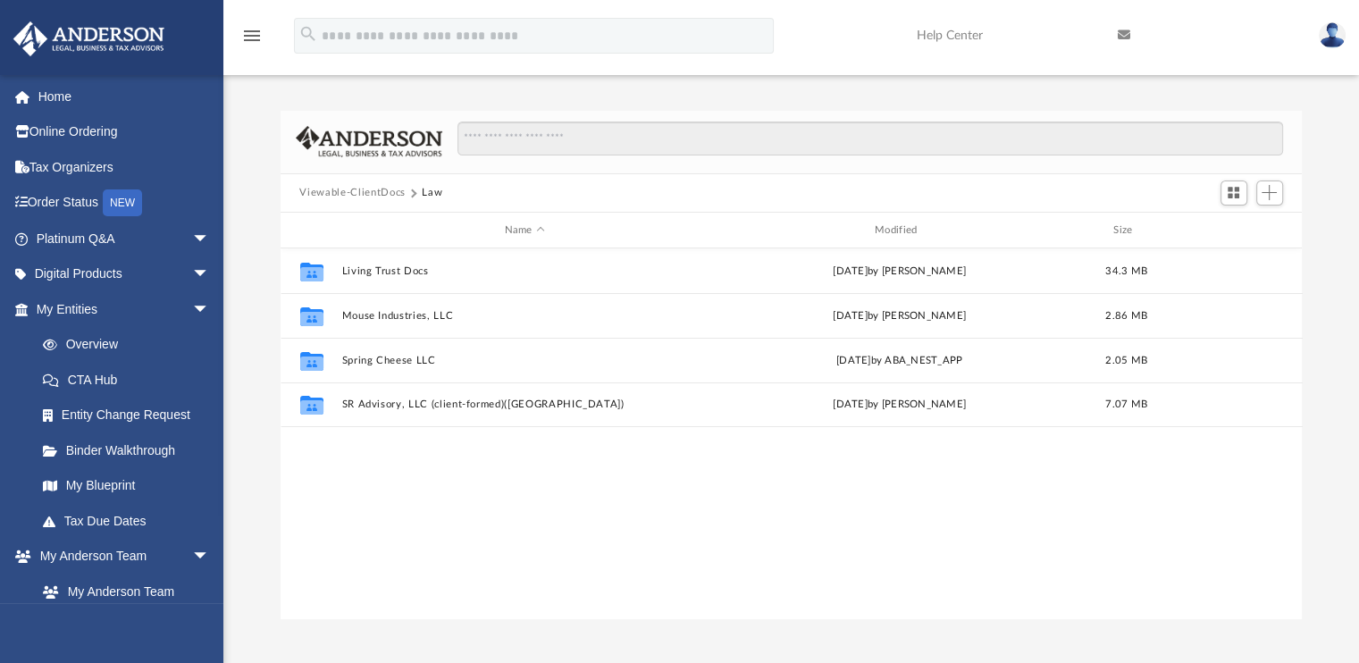
click at [374, 199] on button "Viewable-ClientDocs" at bounding box center [351, 193] width 105 height 16
